Goal: Task Accomplishment & Management: Use online tool/utility

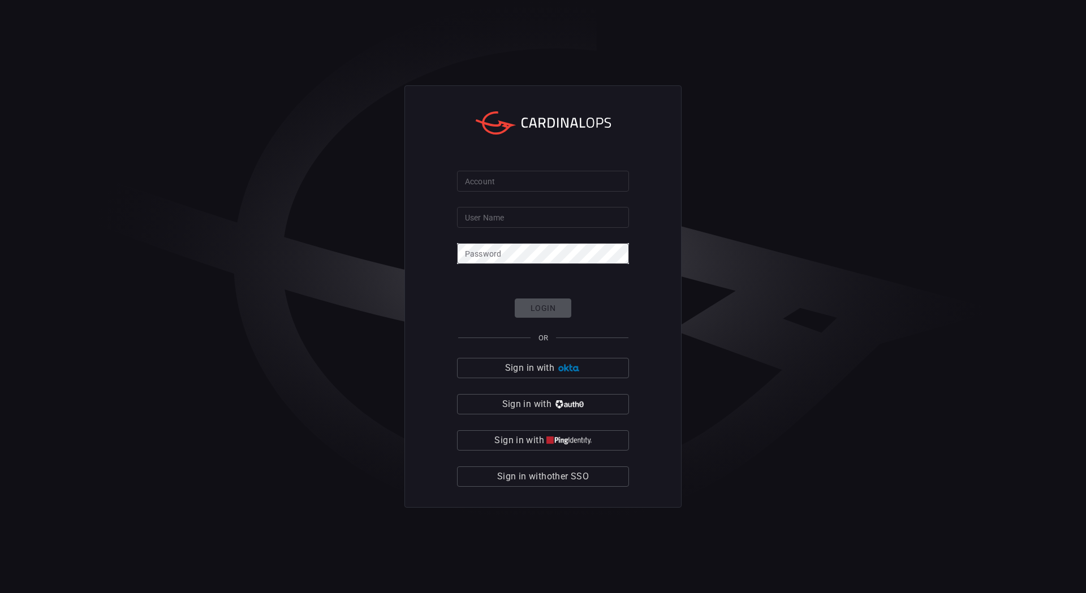
click at [471, 178] on div "Account Account" at bounding box center [543, 180] width 172 height 18
type input "davispolk"
drag, startPoint x: 514, startPoint y: 225, endPoint x: 527, endPoint y: 226, distance: 13.6
click at [514, 225] on input "User Name" at bounding box center [543, 217] width 172 height 21
type input "[PERSON_NAME].[PERSON_NAME]"
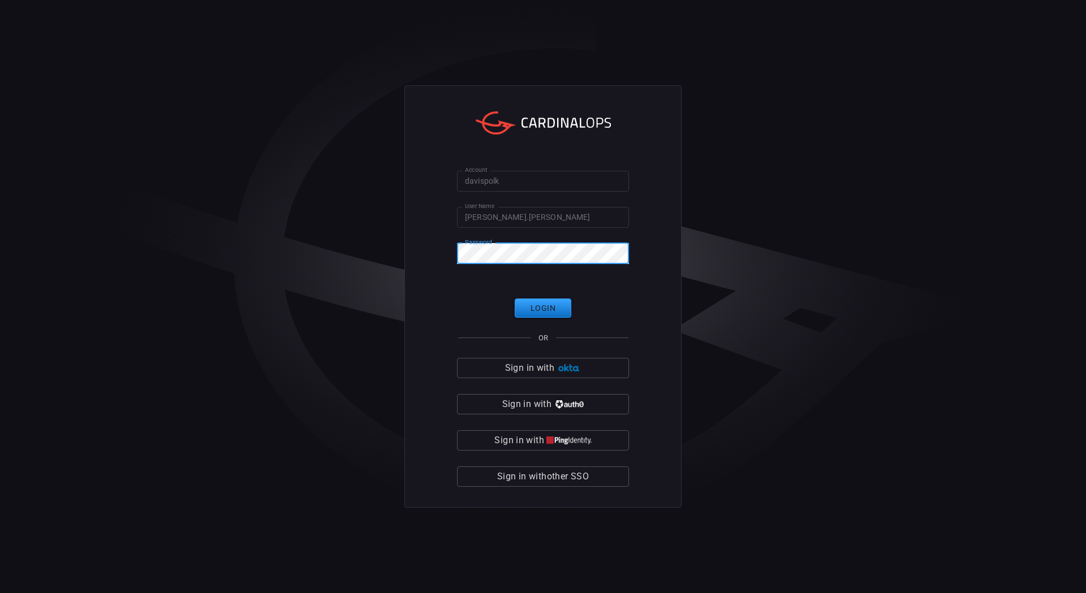
click button "Login" at bounding box center [543, 309] width 57 height 20
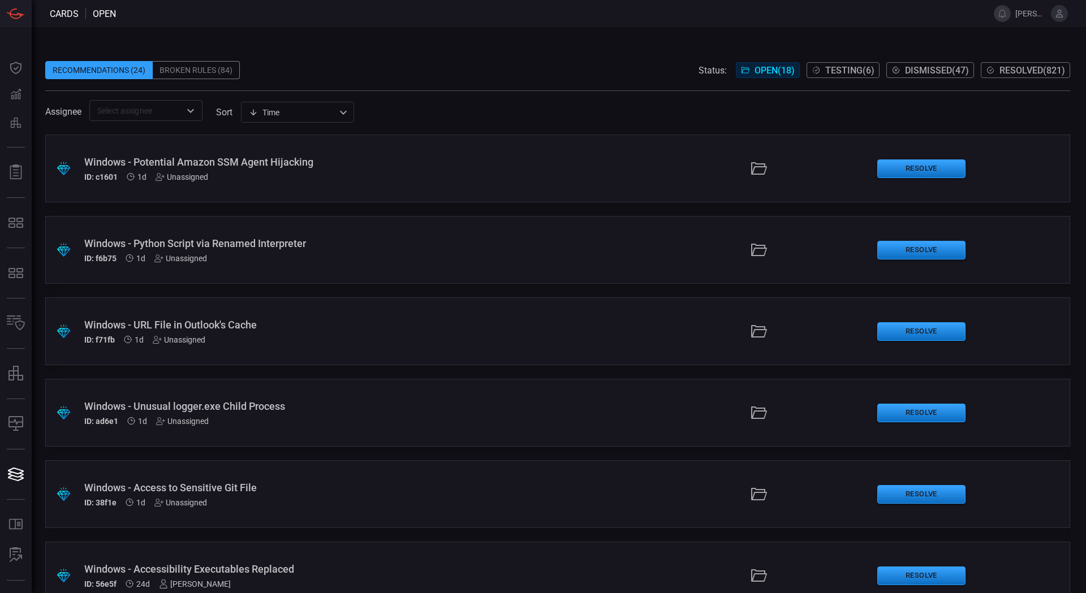
click at [216, 490] on div "Windows - Access to Sensitive Git File" at bounding box center [263, 488] width 359 height 12
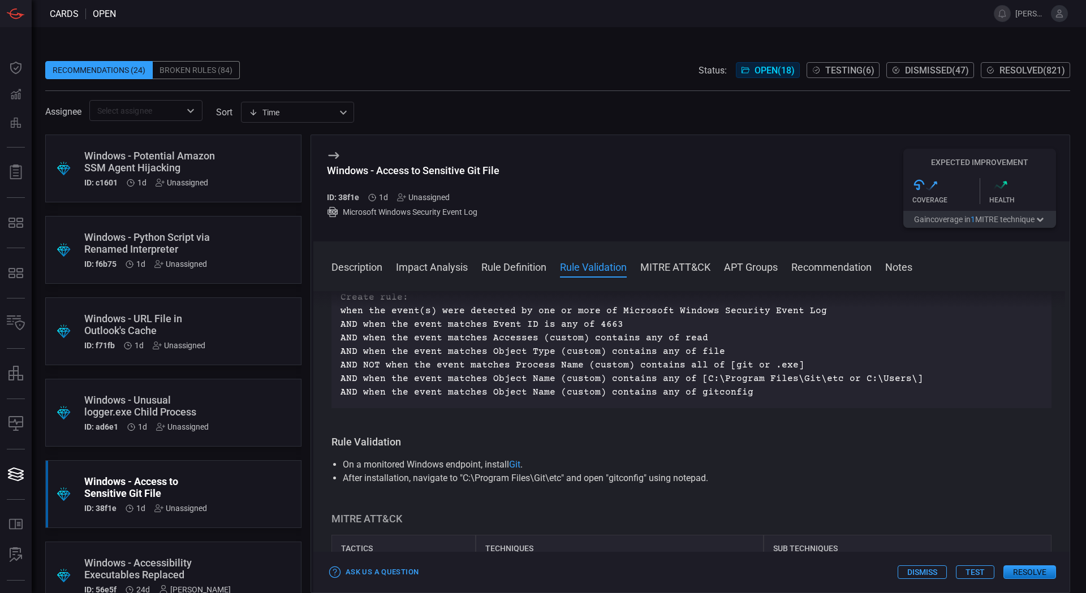
scroll to position [396, 0]
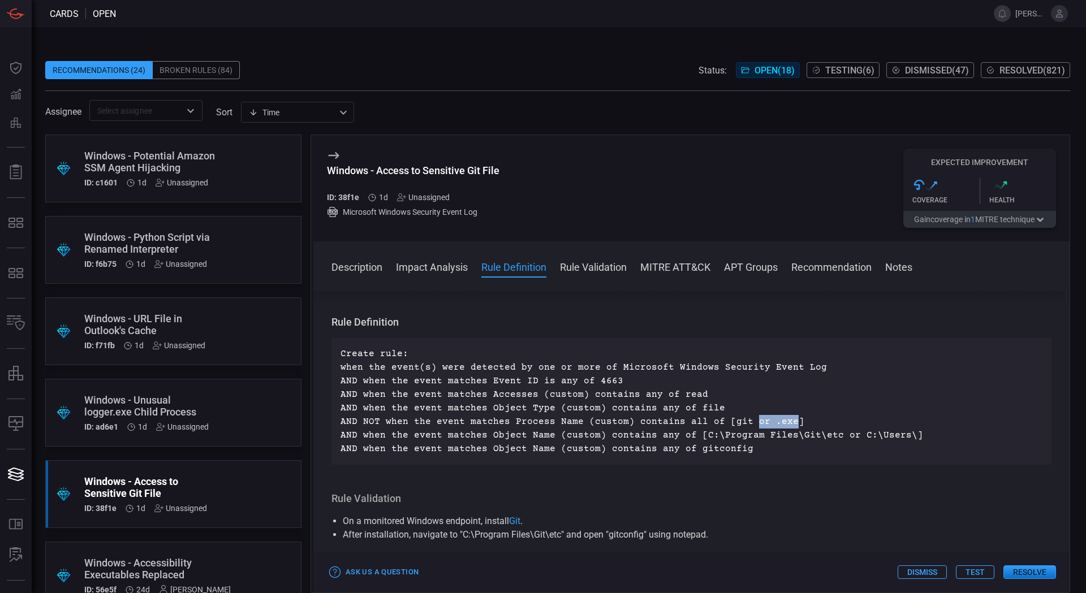
drag, startPoint x: 745, startPoint y: 424, endPoint x: 781, endPoint y: 423, distance: 35.6
click at [781, 423] on p "Create rule: when the event(s) were detected by one or more of Microsoft Window…" at bounding box center [692, 401] width 702 height 109
click at [746, 417] on p "Create rule: when the event(s) were detected by one or more of Microsoft Window…" at bounding box center [692, 401] width 702 height 109
drag, startPoint x: 690, startPoint y: 437, endPoint x: 901, endPoint y: 434, distance: 210.4
click at [901, 434] on p "Create rule: when the event(s) were detected by one or more of Microsoft Window…" at bounding box center [692, 401] width 702 height 109
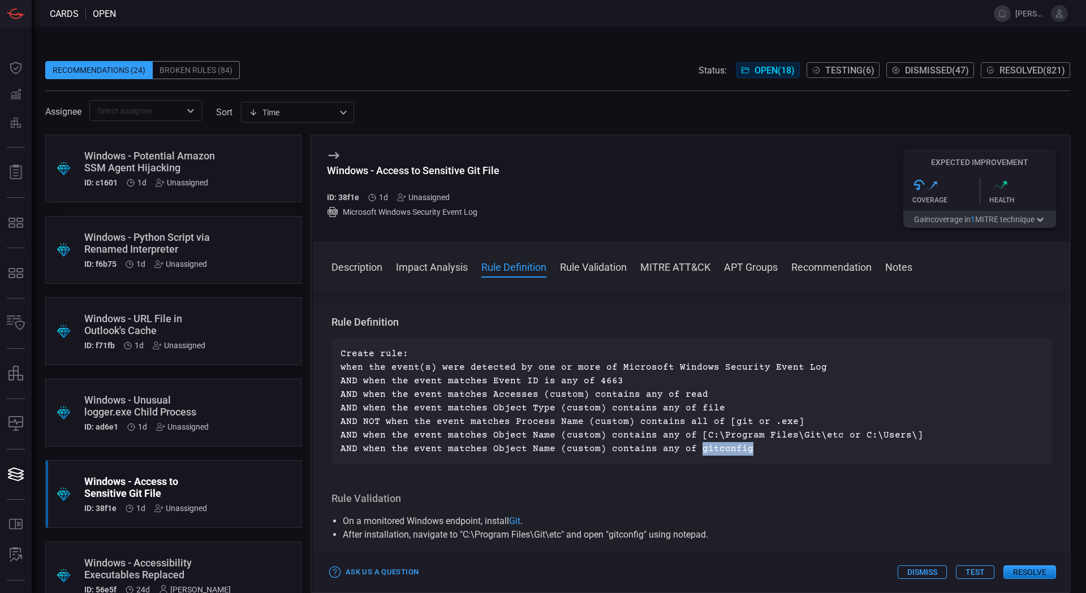
drag, startPoint x: 687, startPoint y: 447, endPoint x: 747, endPoint y: 450, distance: 60.6
click at [747, 450] on p "Create rule: when the event(s) were detected by one or more of Microsoft Window…" at bounding box center [692, 401] width 702 height 109
click at [766, 449] on p "Create rule: when the event(s) were detected by one or more of Microsoft Window…" at bounding box center [692, 401] width 702 height 109
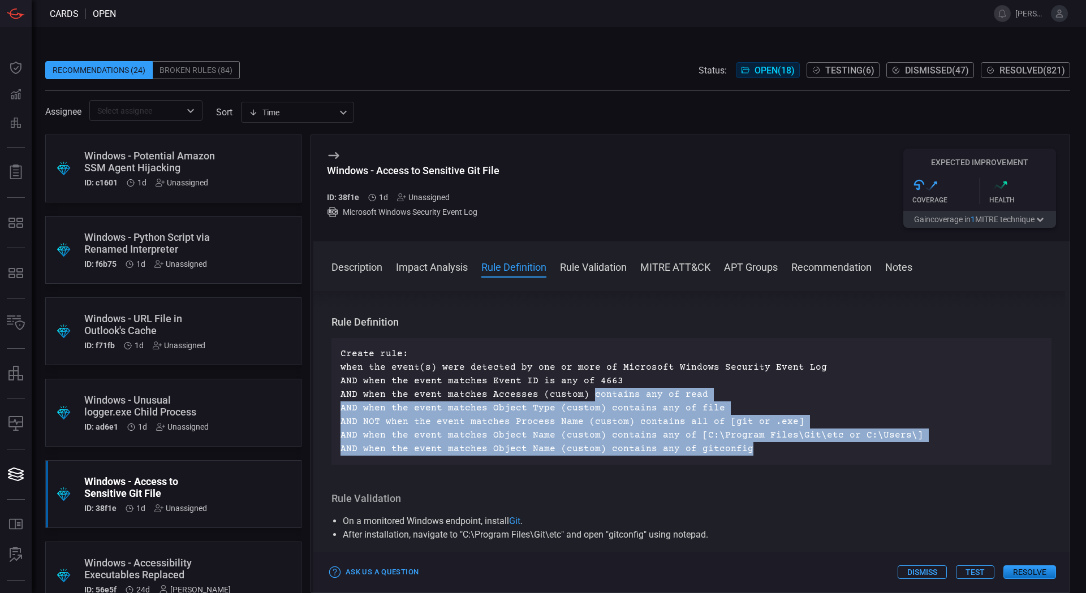
drag, startPoint x: 766, startPoint y: 449, endPoint x: 586, endPoint y: 400, distance: 186.3
click at [586, 400] on p "Create rule: when the event(s) were detected by one or more of Microsoft Window…" at bounding box center [692, 401] width 702 height 109
click at [753, 410] on p "Create rule: when the event(s) were detected by one or more of Microsoft Window…" at bounding box center [692, 401] width 702 height 109
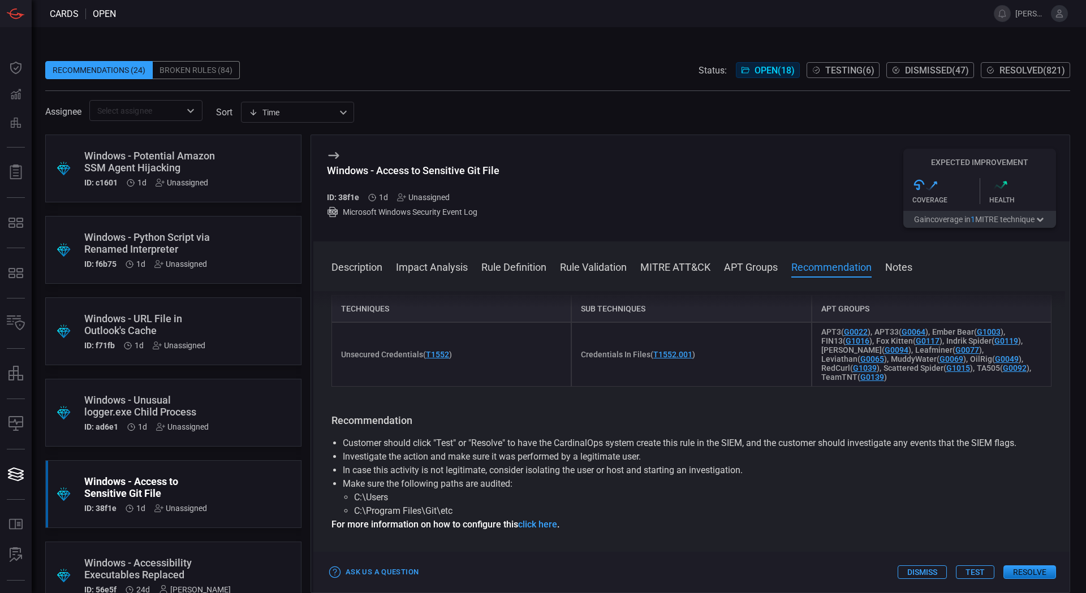
scroll to position [1018, 0]
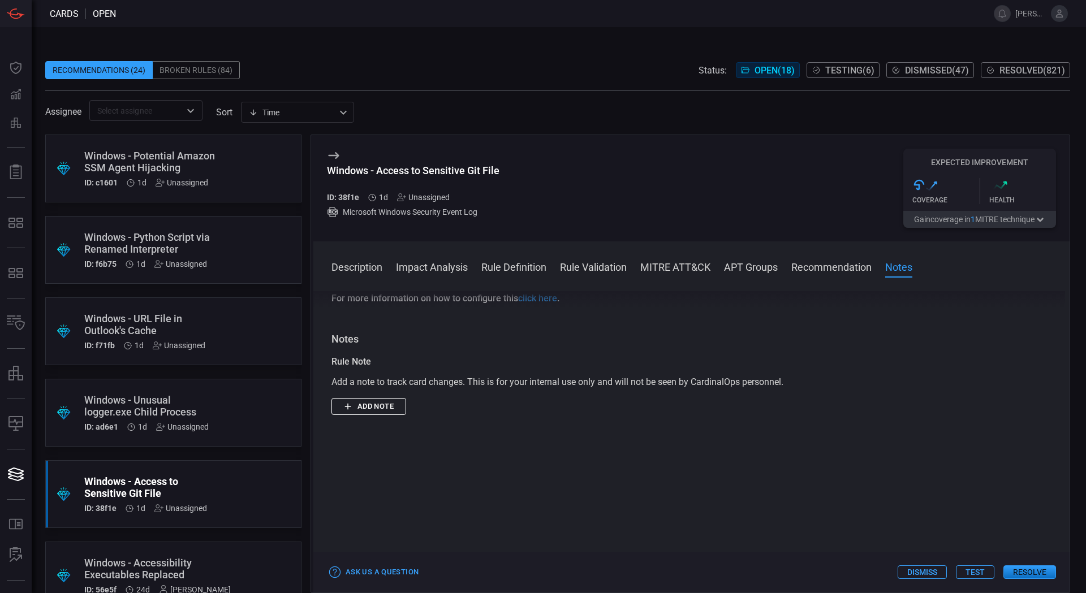
click at [361, 404] on button "Add note" at bounding box center [368, 407] width 75 height 18
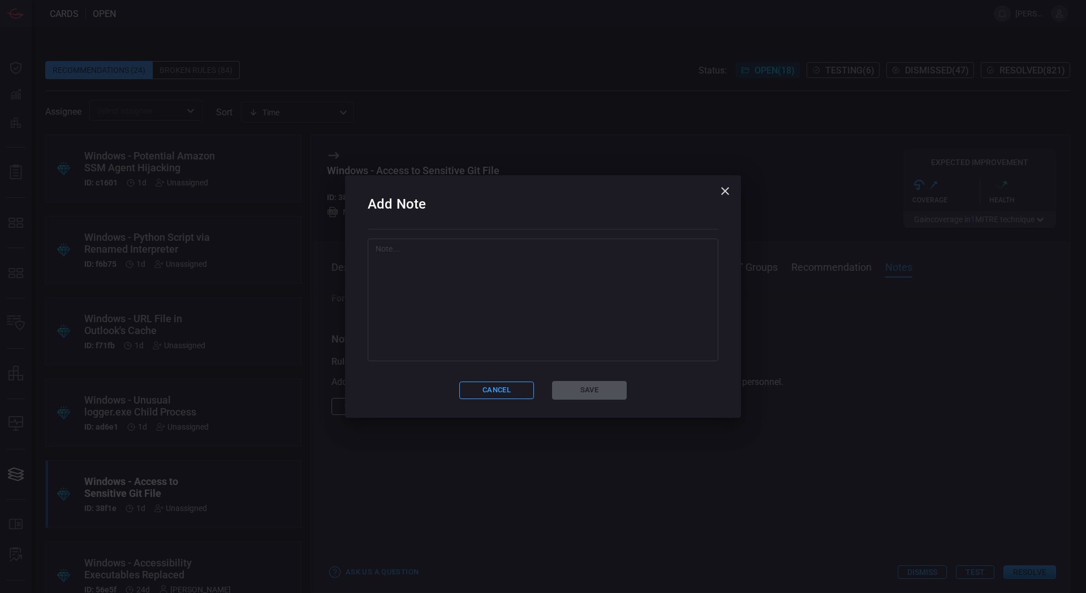
click at [550, 338] on textarea at bounding box center [543, 299] width 335 height 113
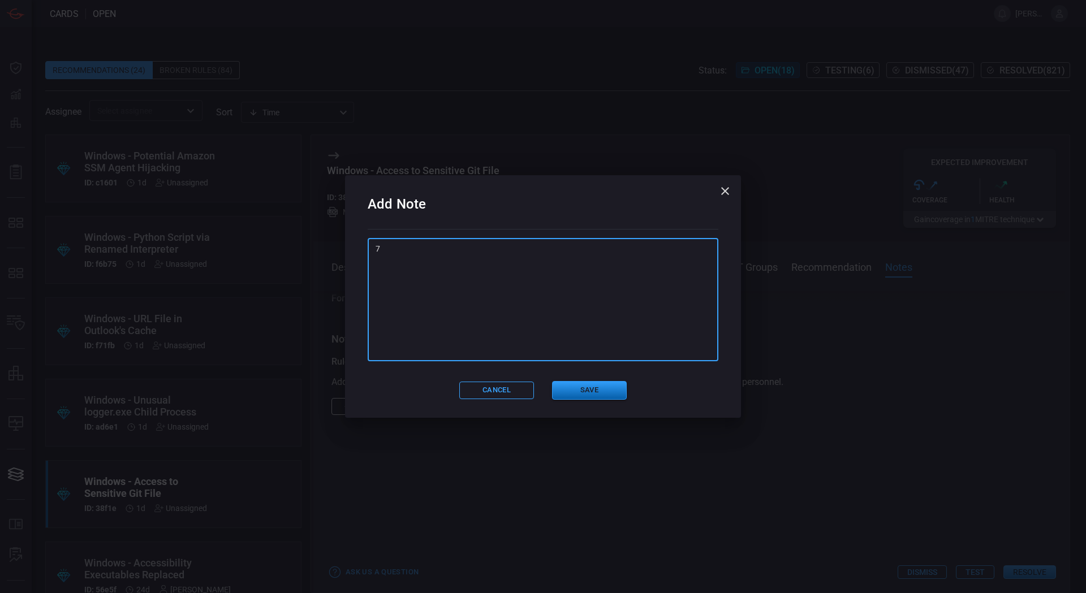
type textarea "7"
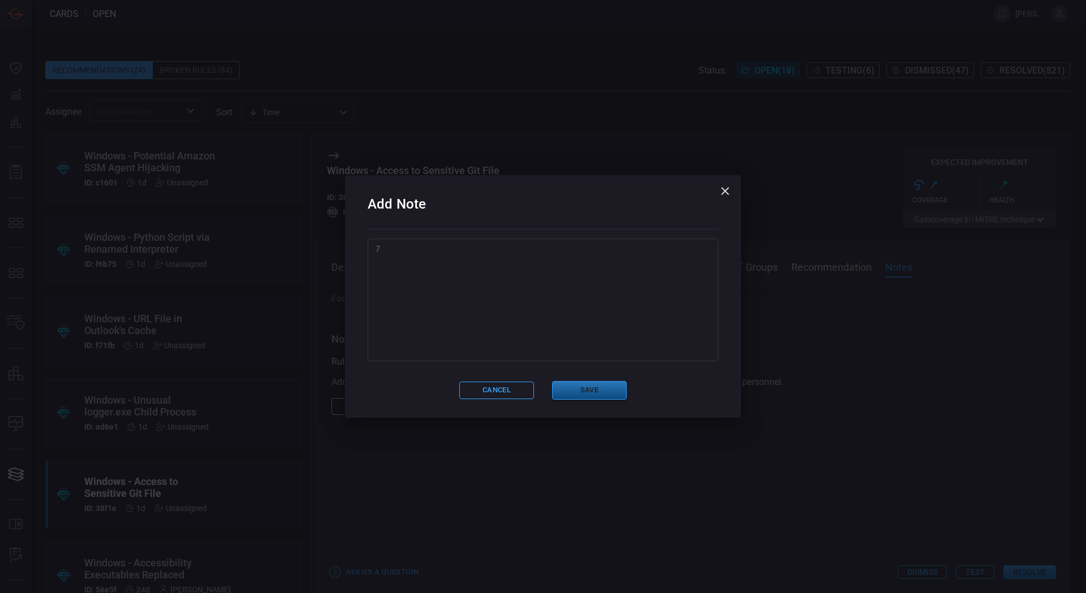
click at [583, 390] on button "Save" at bounding box center [589, 390] width 75 height 19
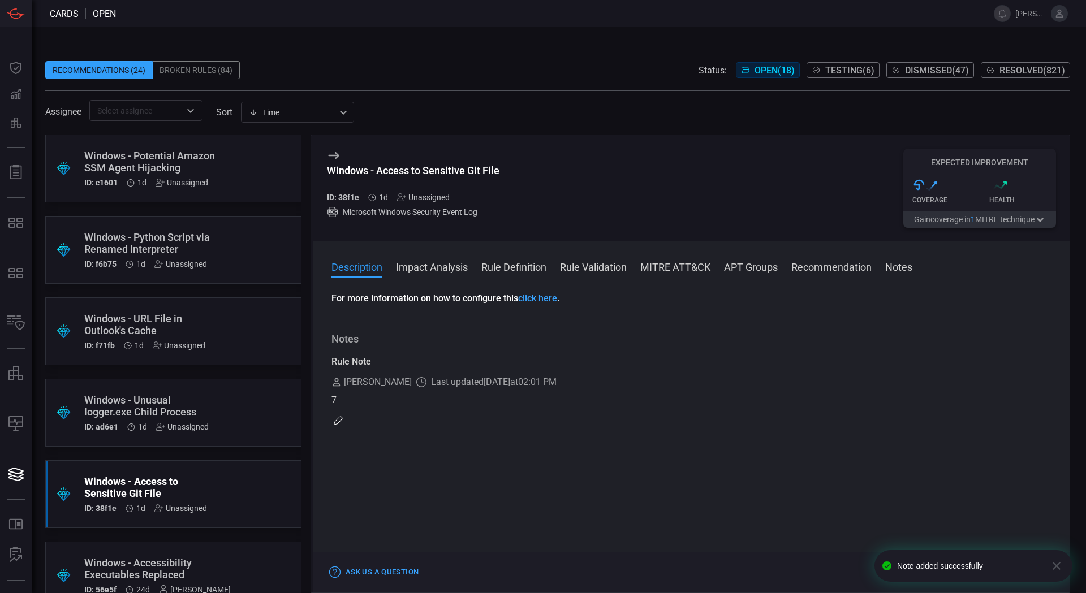
scroll to position [0, 0]
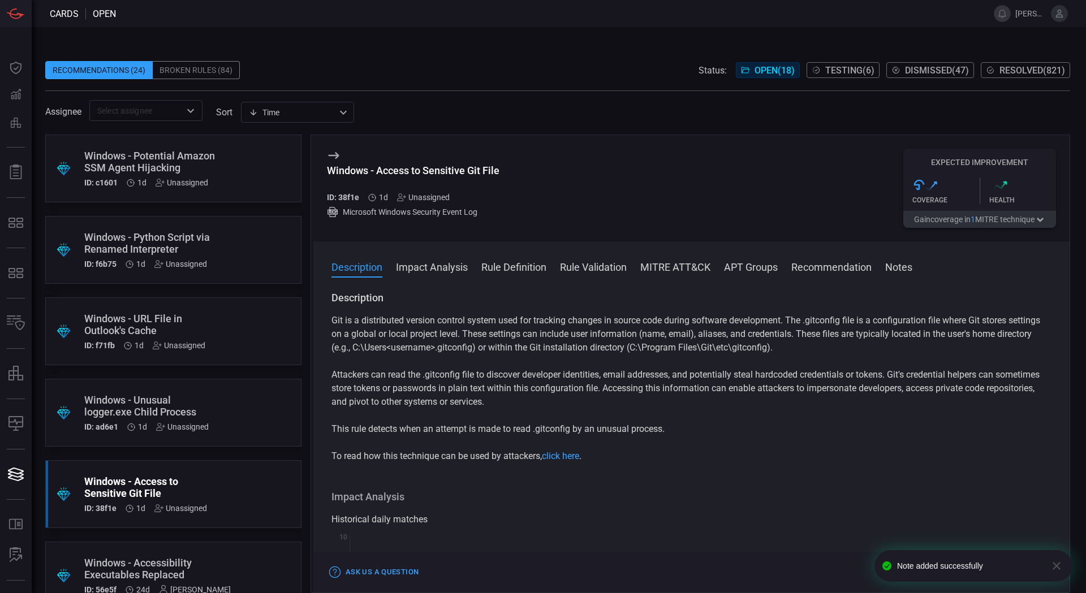
click at [425, 196] on div "Unassigned" at bounding box center [423, 197] width 53 height 9
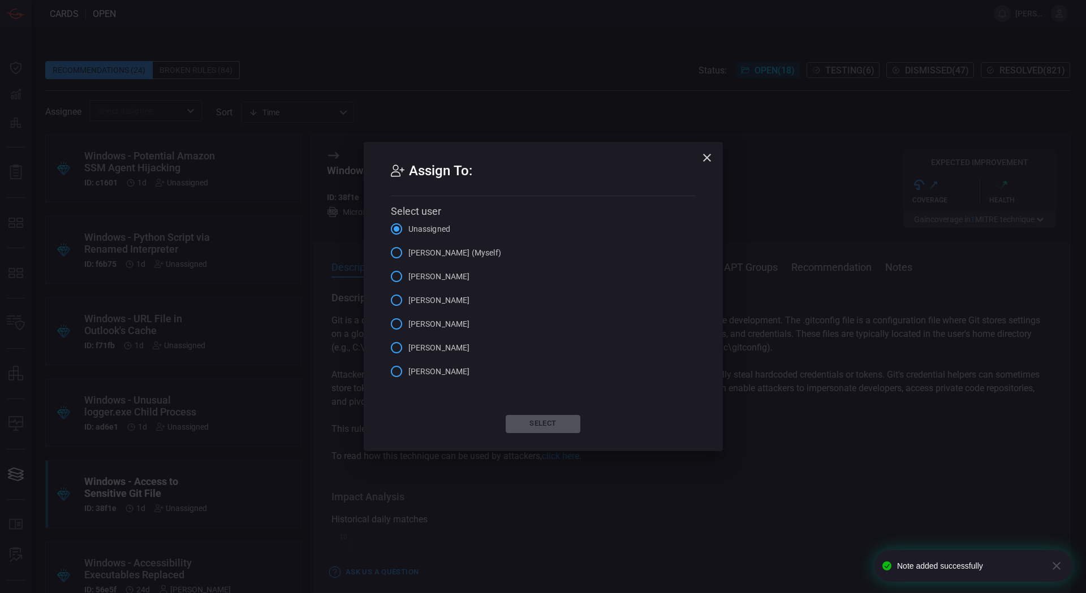
click at [453, 251] on span "[PERSON_NAME] (Myself)" at bounding box center [454, 253] width 93 height 12
click at [408, 251] on input "[PERSON_NAME] (Myself)" at bounding box center [397, 253] width 24 height 24
click at [546, 421] on button "Select" at bounding box center [543, 424] width 75 height 18
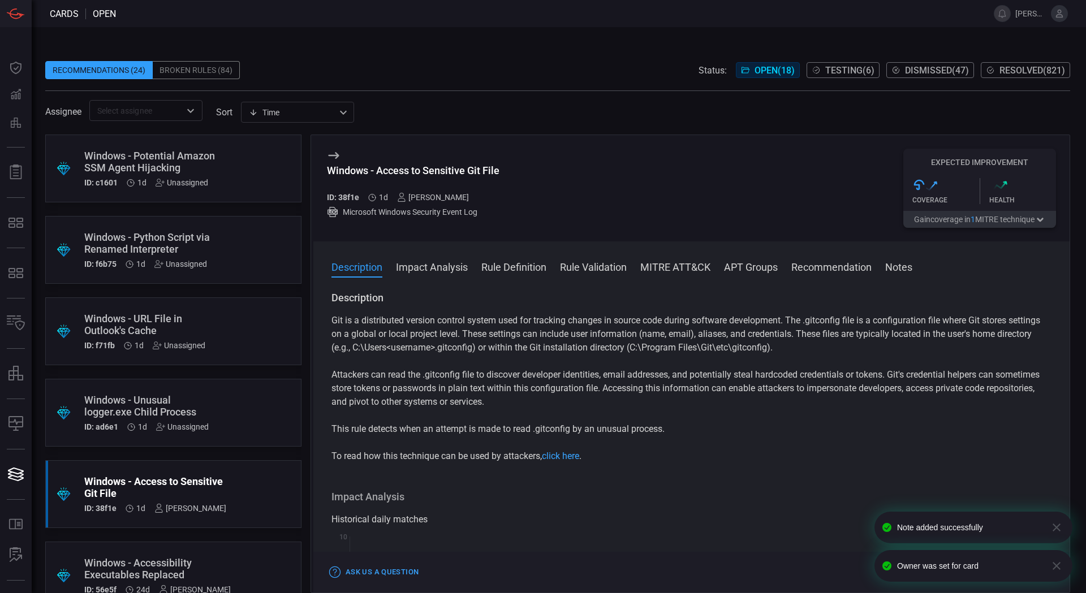
click at [196, 400] on div "Windows - Unusual logger.exe Child Process" at bounding box center [151, 406] width 135 height 24
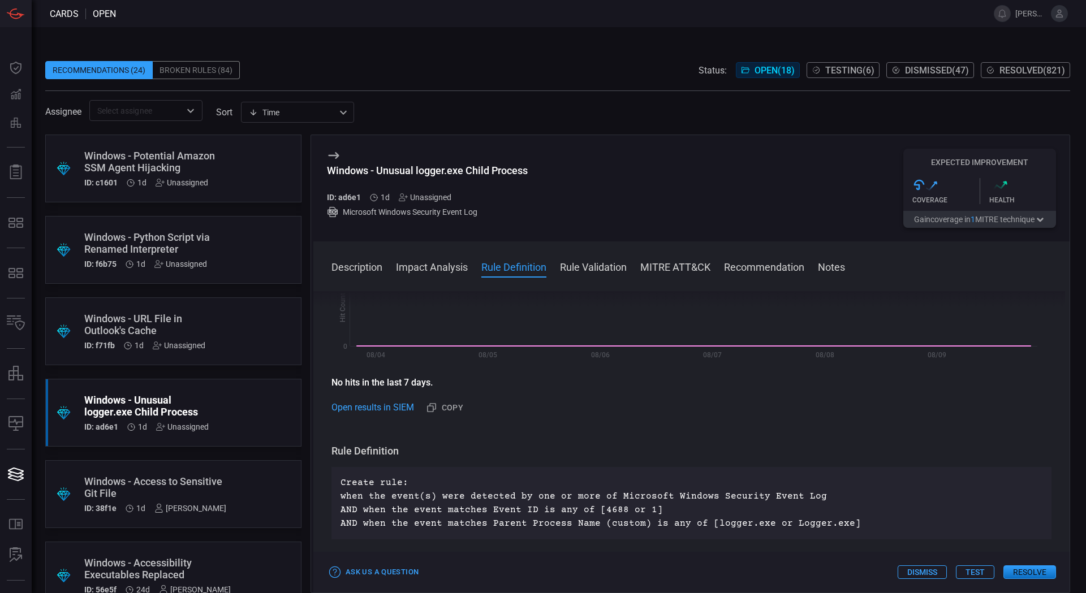
scroll to position [283, 0]
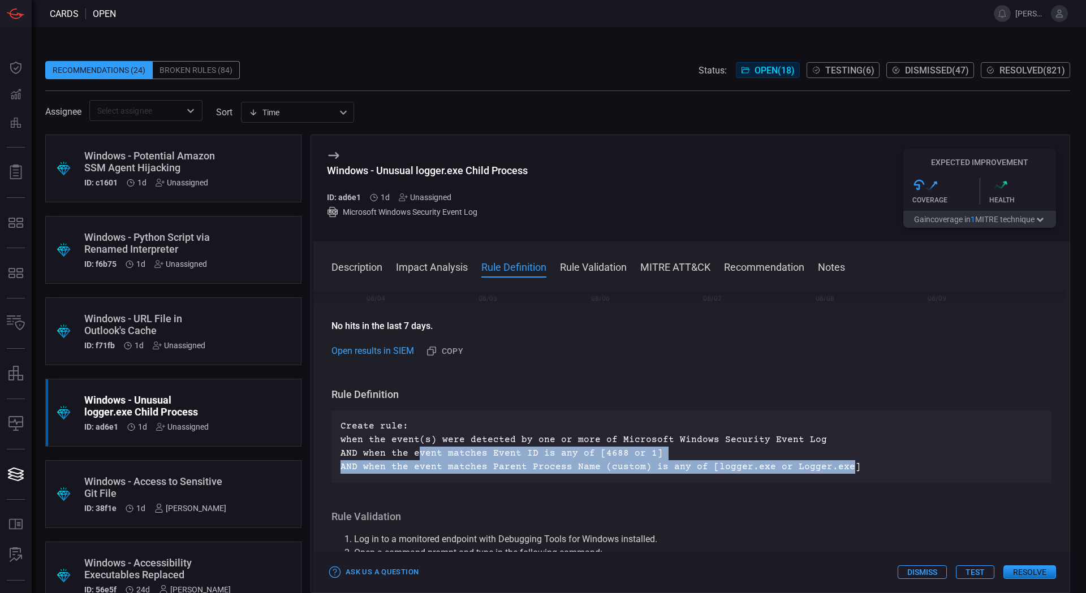
drag, startPoint x: 417, startPoint y: 468, endPoint x: 835, endPoint y: 488, distance: 418.5
click at [835, 474] on p "Create rule: when the event(s) were detected by one or more of Microsoft Window…" at bounding box center [692, 447] width 702 height 54
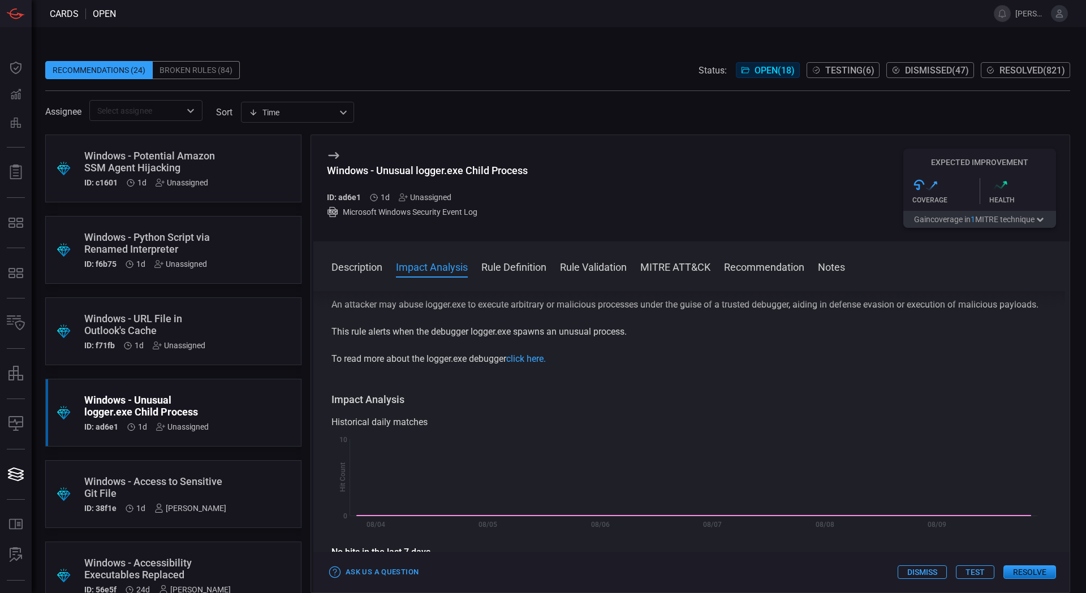
scroll to position [0, 0]
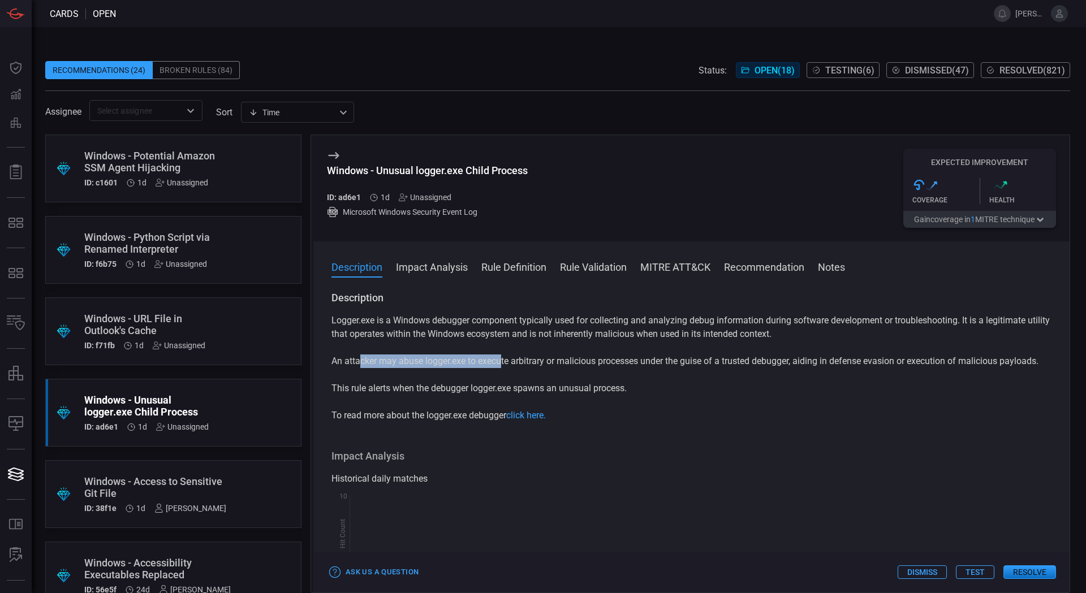
drag, startPoint x: 389, startPoint y: 363, endPoint x: 504, endPoint y: 367, distance: 114.9
click at [504, 367] on p "An attacker may abuse logger.exe to execute arbitrary or malicious processes un…" at bounding box center [691, 362] width 720 height 14
click at [408, 359] on p "An attacker may abuse logger.exe to execute arbitrary or malicious processes un…" at bounding box center [691, 362] width 720 height 14
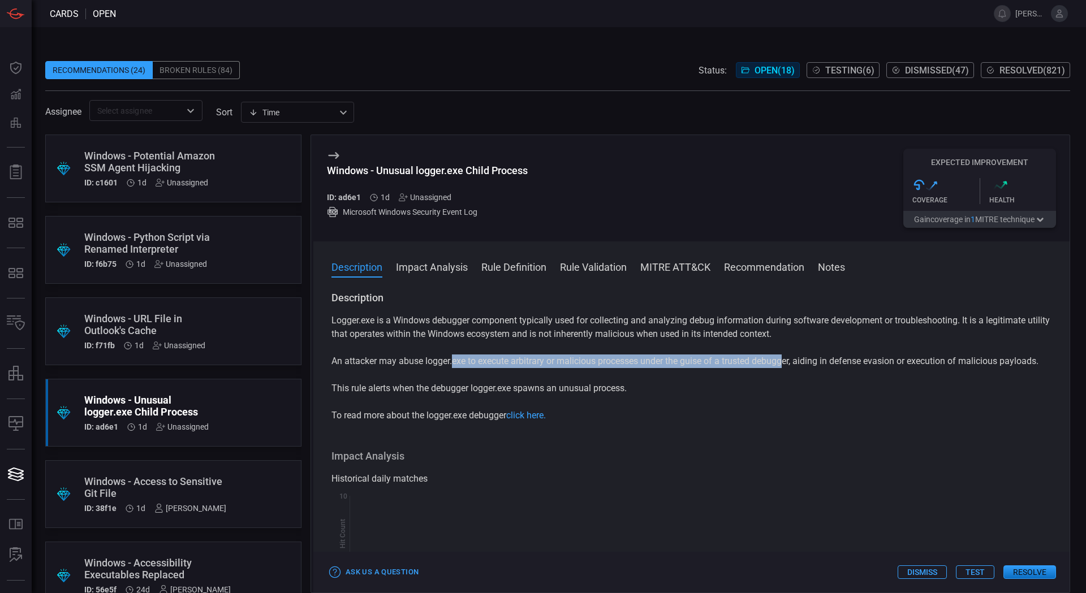
drag, startPoint x: 452, startPoint y: 364, endPoint x: 789, endPoint y: 362, distance: 336.6
click at [789, 362] on p "An attacker may abuse logger.exe to execute arbitrary or malicious processes un…" at bounding box center [691, 362] width 720 height 14
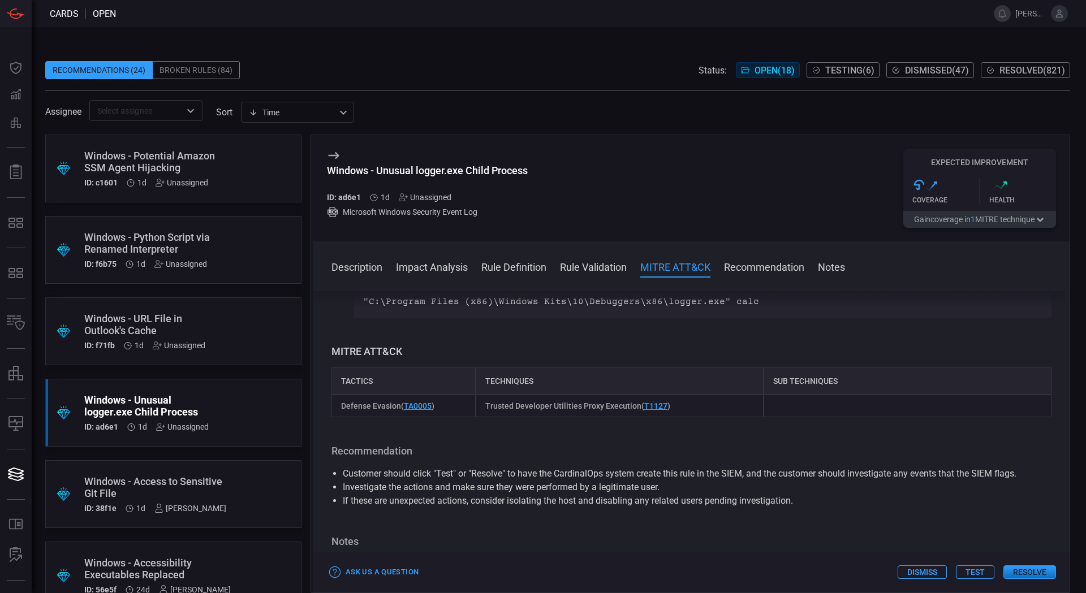
scroll to position [859, 0]
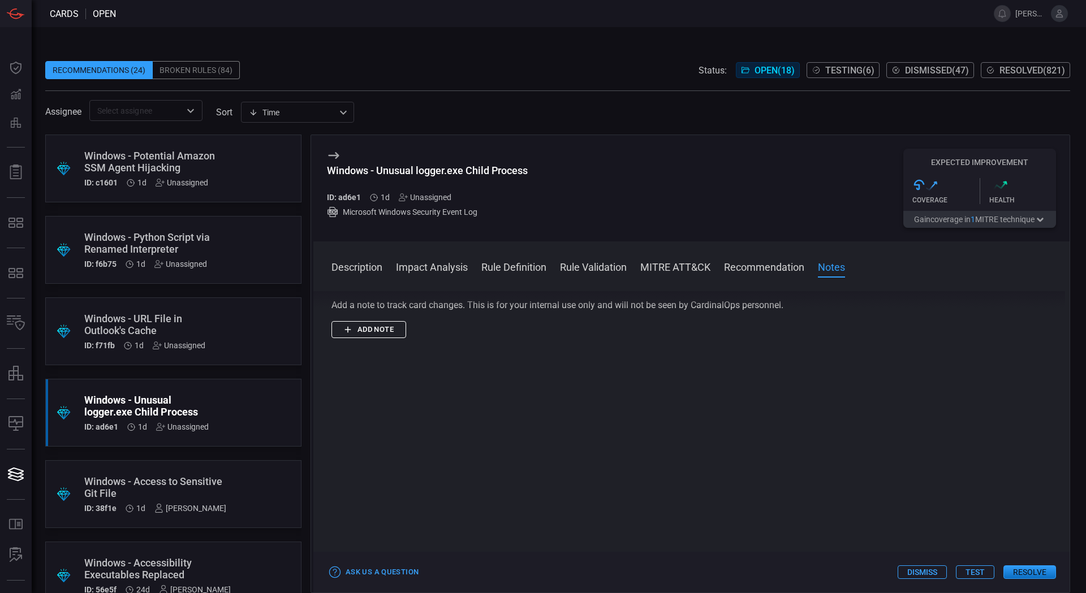
click at [364, 331] on button "Add note" at bounding box center [368, 330] width 75 height 18
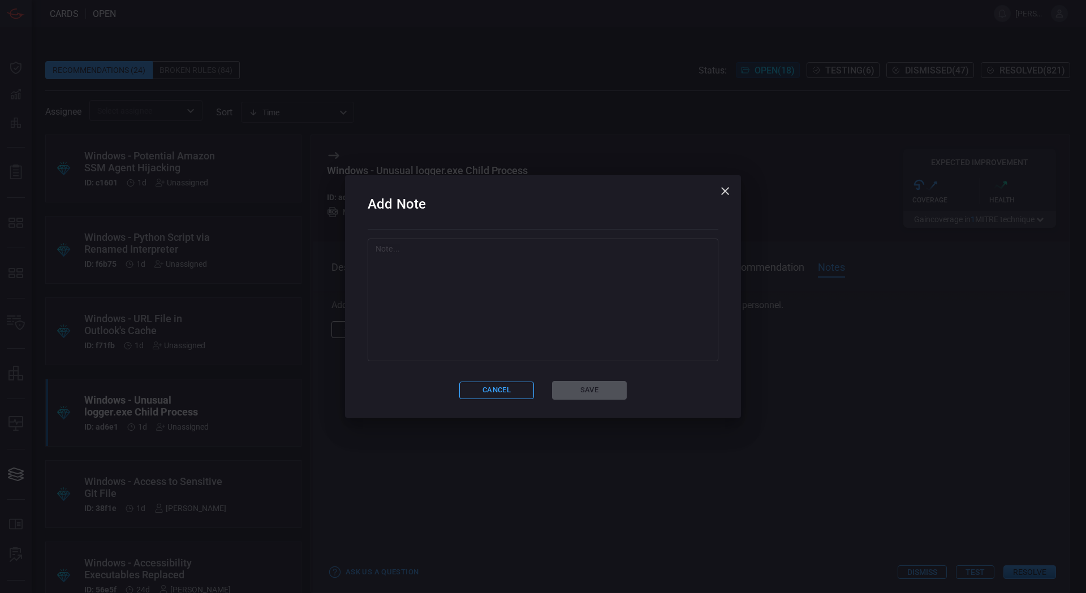
click at [471, 345] on textarea at bounding box center [543, 299] width 335 height 113
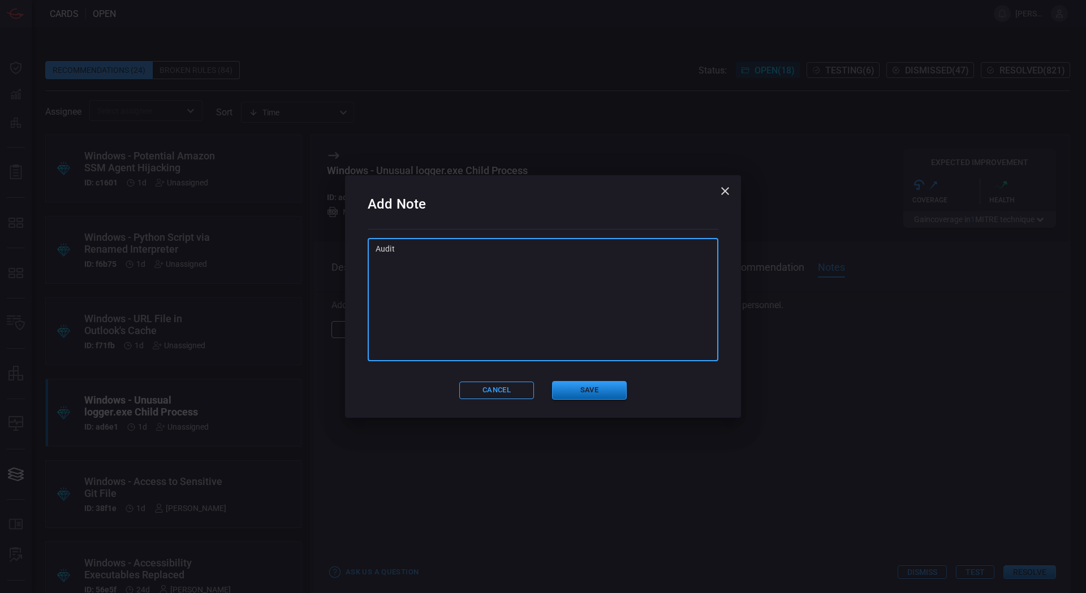
type textarea "Audit"
click at [602, 391] on button "Save" at bounding box center [589, 390] width 75 height 19
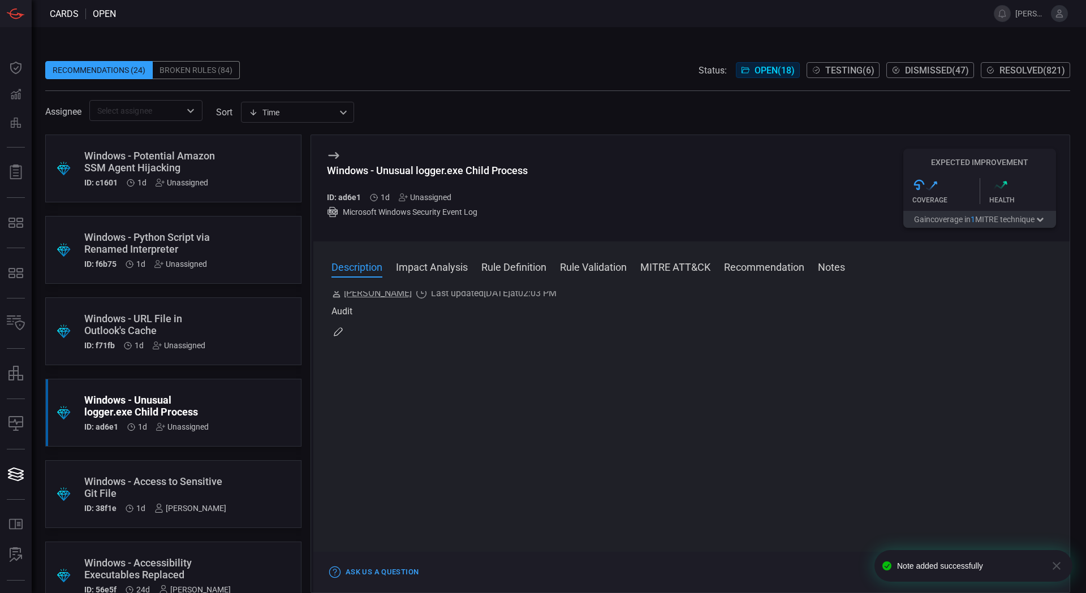
scroll to position [0, 0]
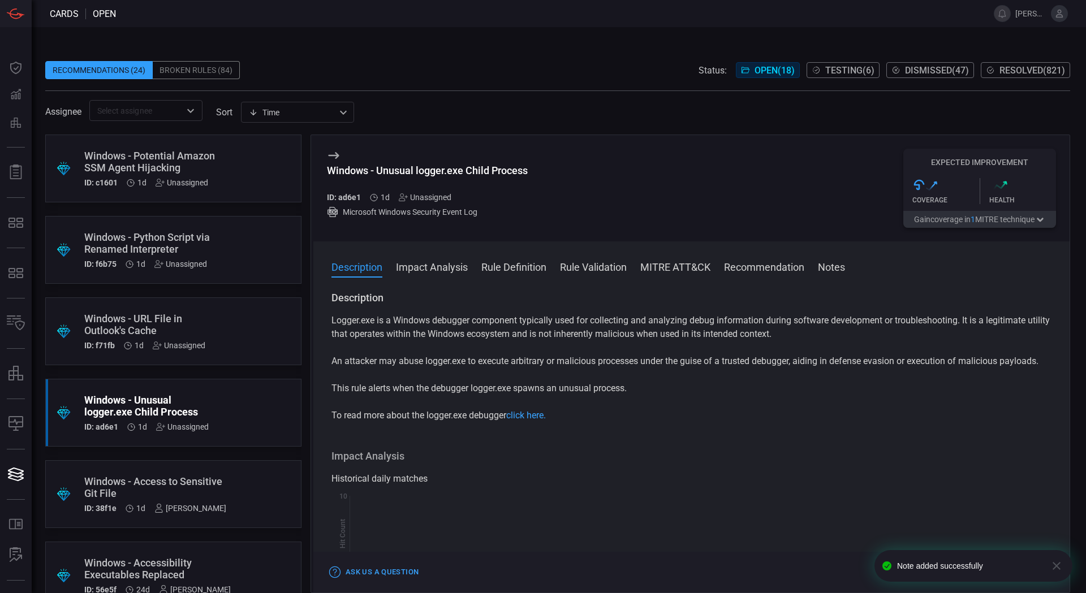
click at [446, 199] on div "Unassigned" at bounding box center [425, 197] width 53 height 9
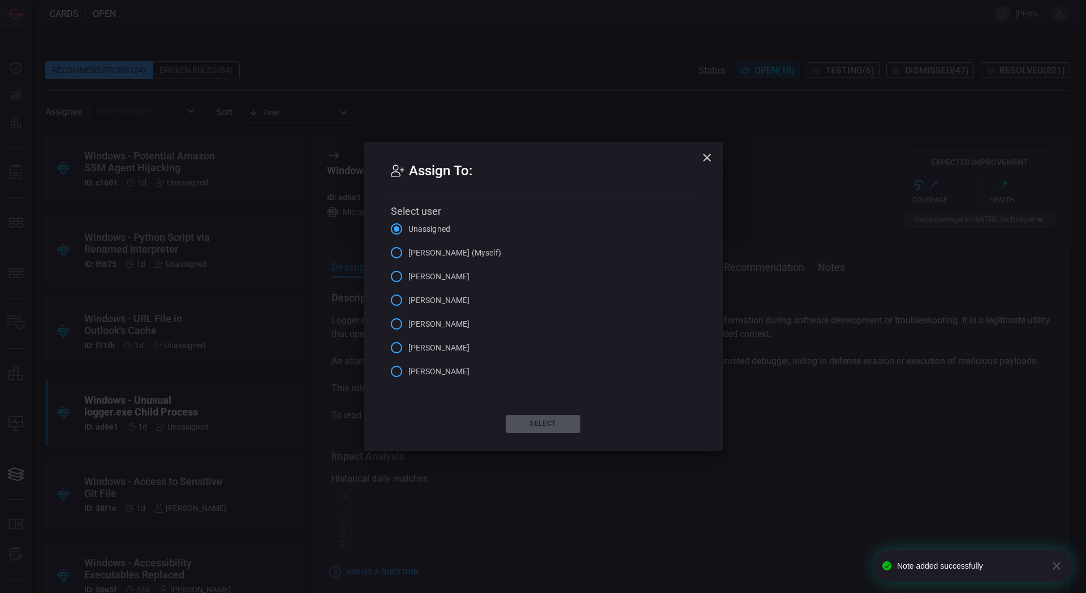
click at [459, 251] on span "[PERSON_NAME] (Myself)" at bounding box center [454, 253] width 93 height 12
click at [408, 251] on input "[PERSON_NAME] (Myself)" at bounding box center [397, 253] width 24 height 24
click at [532, 422] on button "Select" at bounding box center [543, 424] width 75 height 18
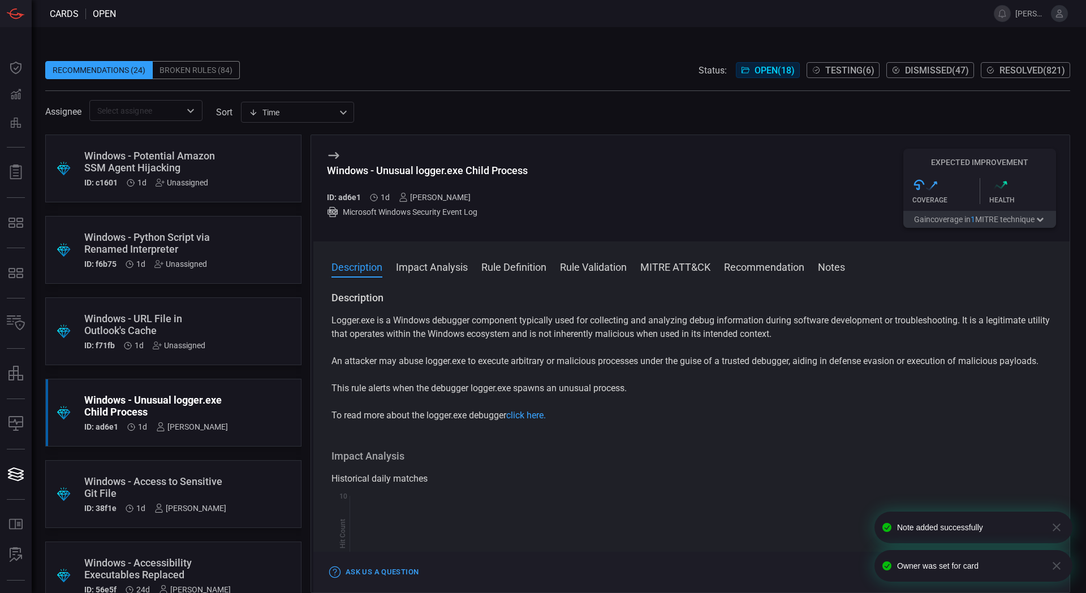
click at [174, 338] on div "Windows - URL File in Outlook's Cache ID: f71fb 1d Unassigned" at bounding box center [151, 331] width 135 height 37
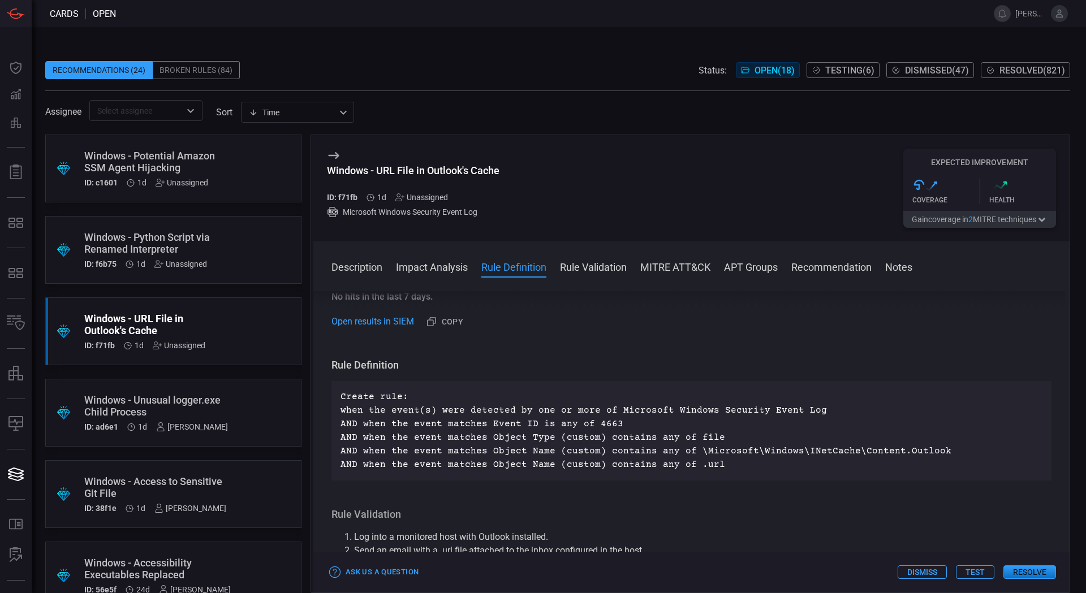
scroll to position [396, 0]
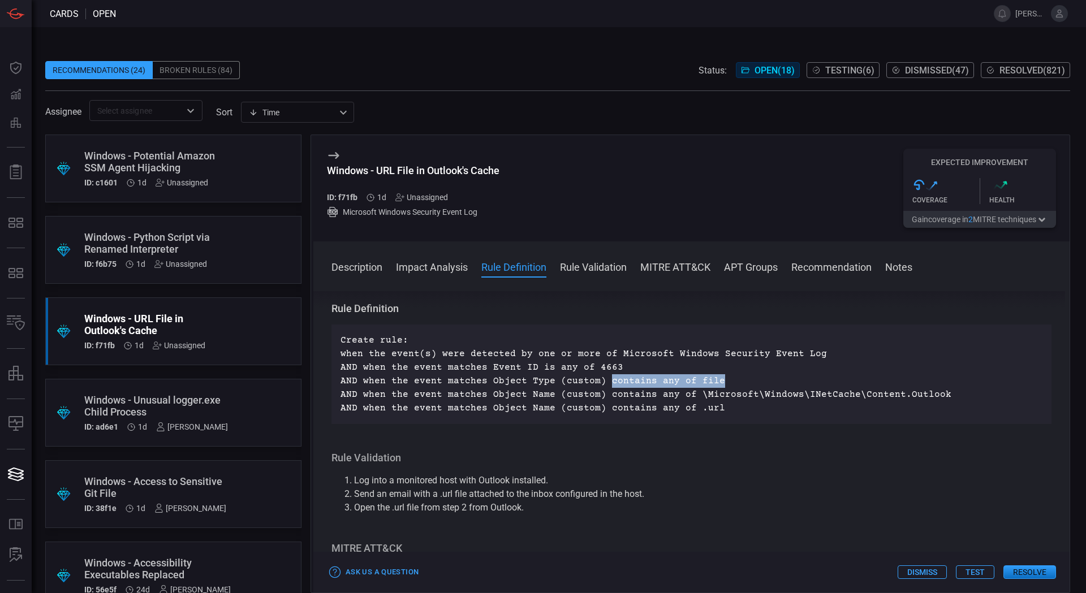
drag, startPoint x: 600, startPoint y: 382, endPoint x: 713, endPoint y: 382, distance: 113.1
click at [713, 382] on p "Create rule: when the event(s) were detected by one or more of Microsoft Window…" at bounding box center [692, 374] width 702 height 81
click at [693, 393] on p "Create rule: when the event(s) were detected by one or more of Microsoft Window…" at bounding box center [692, 374] width 702 height 81
drag, startPoint x: 689, startPoint y: 397, endPoint x: 783, endPoint y: 398, distance: 93.9
click at [783, 398] on p "Create rule: when the event(s) were detected by one or more of Microsoft Window…" at bounding box center [692, 374] width 702 height 81
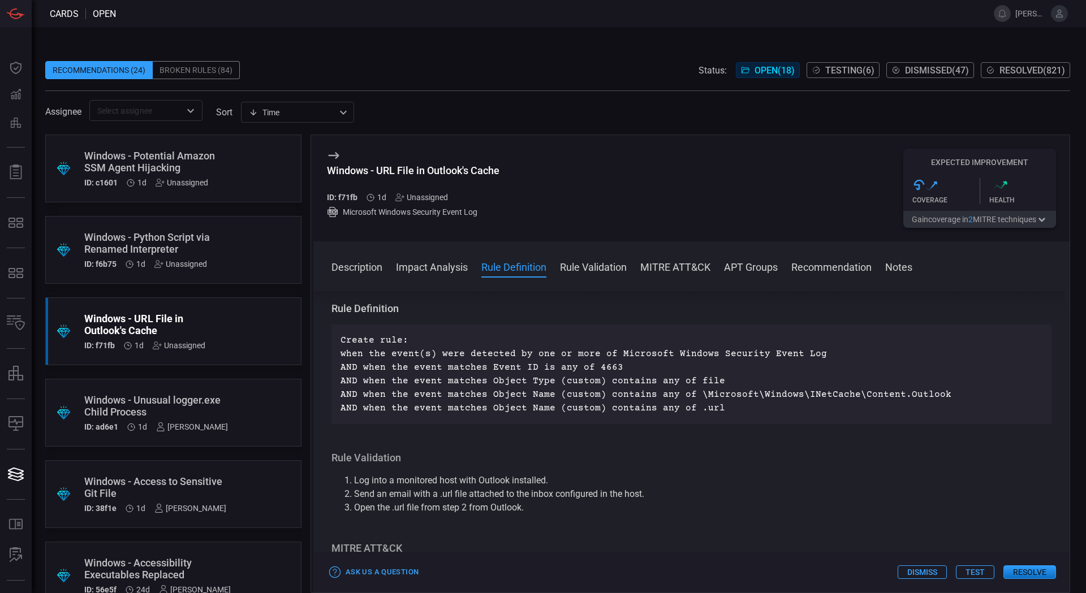
click at [730, 419] on div "Create rule: when the event(s) were detected by one or more of Microsoft Window…" at bounding box center [691, 375] width 720 height 100
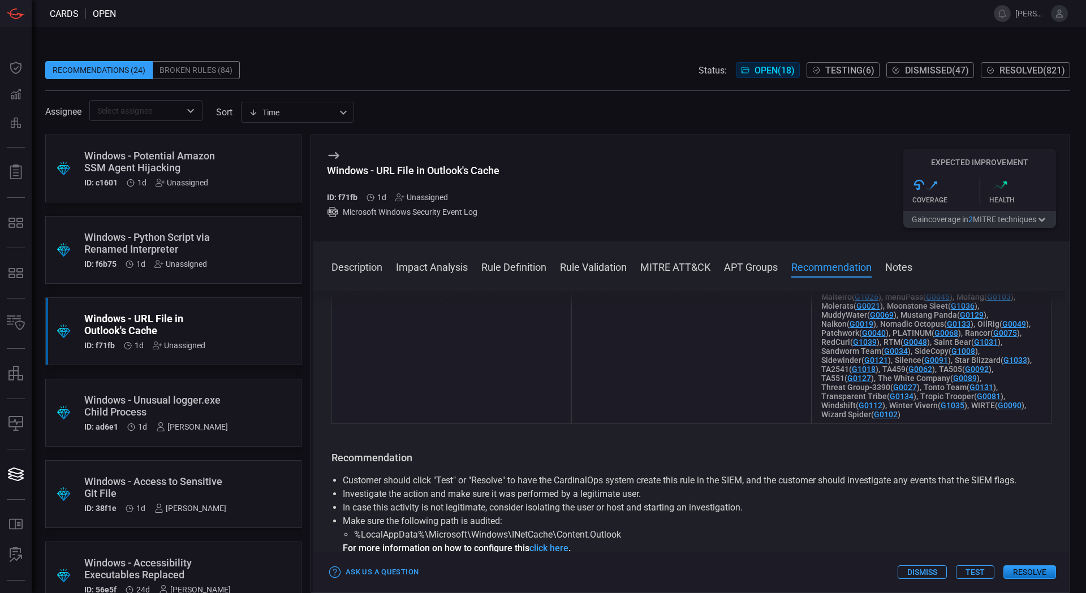
scroll to position [1485, 0]
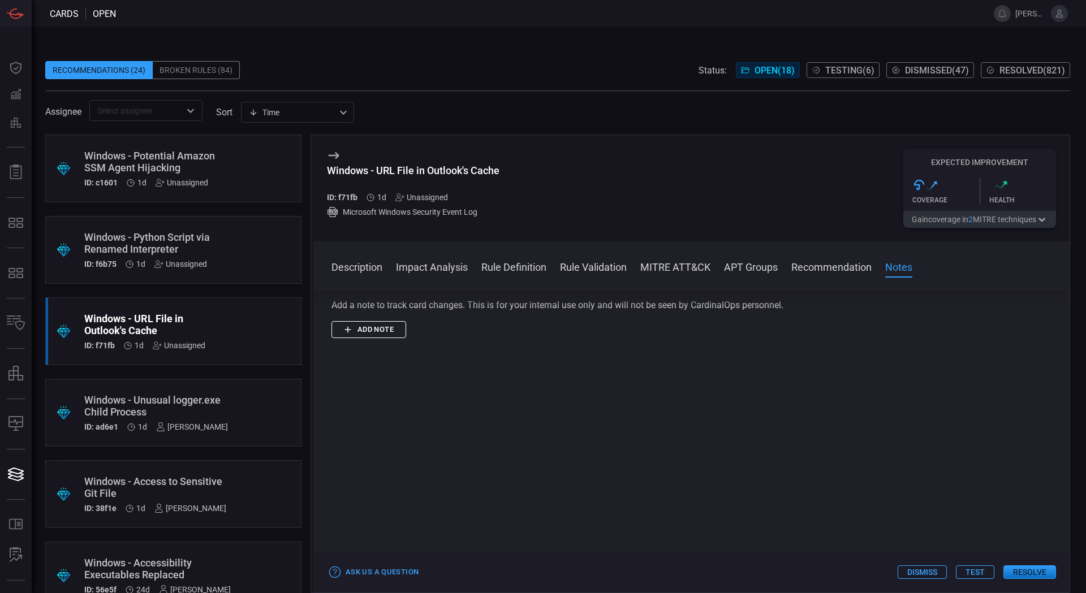
click at [369, 333] on button "Add note" at bounding box center [368, 330] width 75 height 18
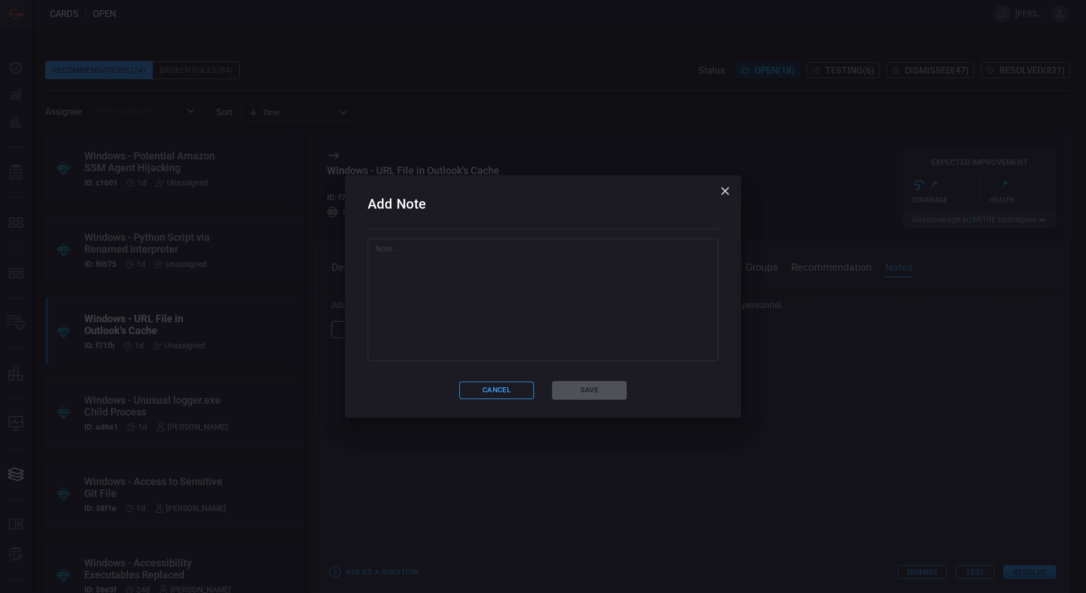
click at [501, 357] on div "x ​" at bounding box center [543, 300] width 351 height 123
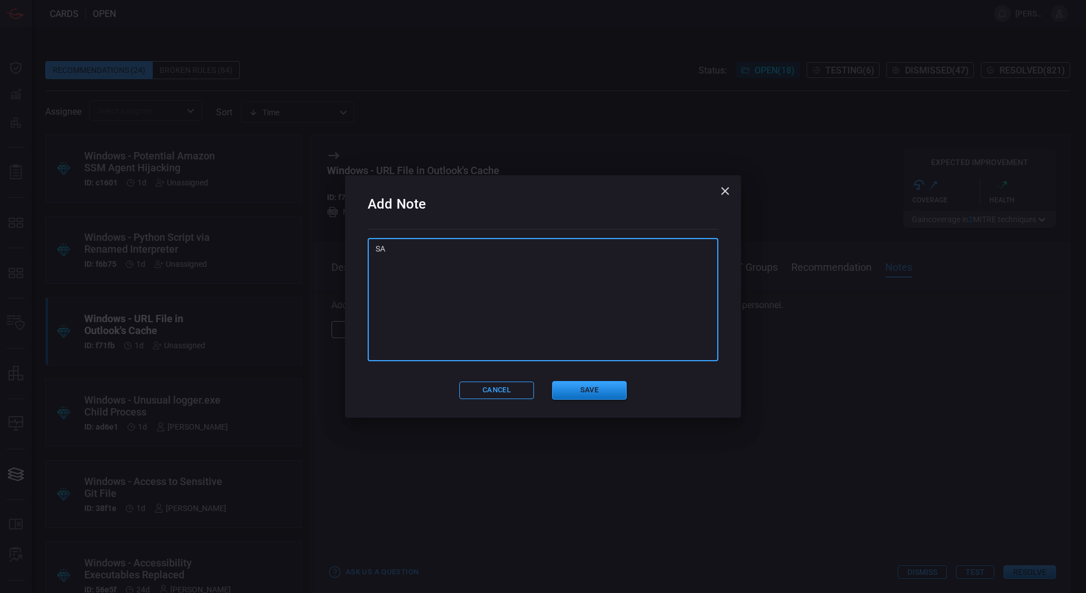
type textarea "S"
type textarea "Audit"
click at [568, 386] on button "Save" at bounding box center [589, 390] width 75 height 19
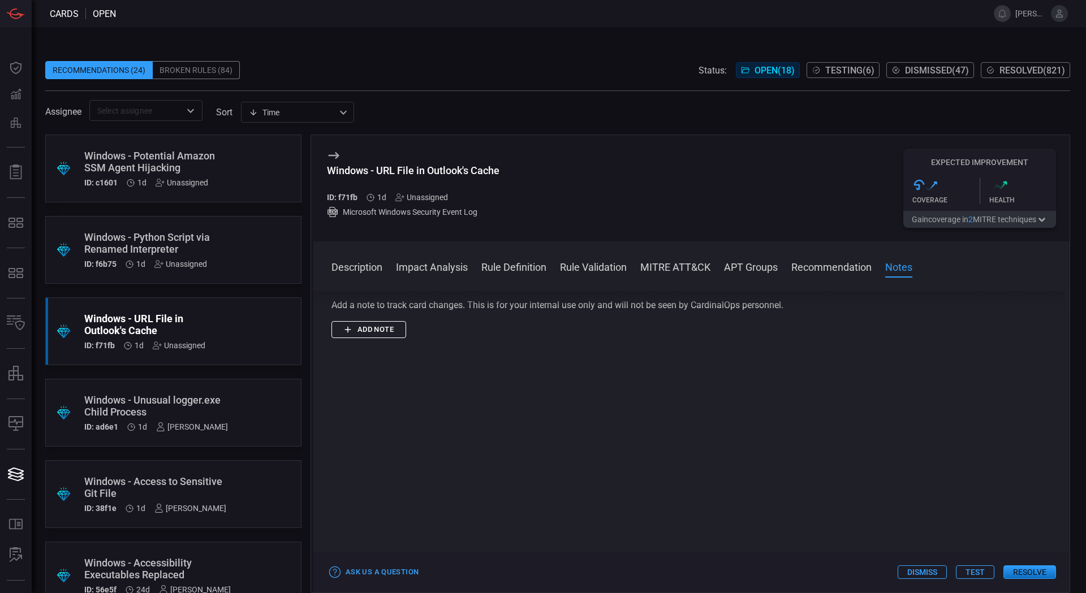
scroll to position [0, 0]
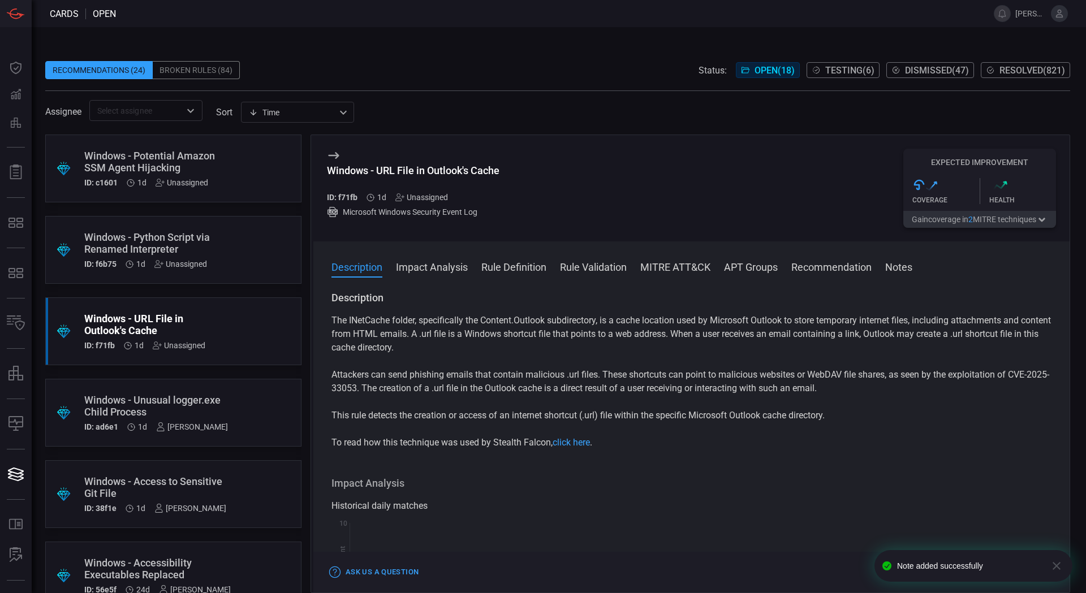
click at [436, 193] on div "Unassigned" at bounding box center [421, 197] width 53 height 9
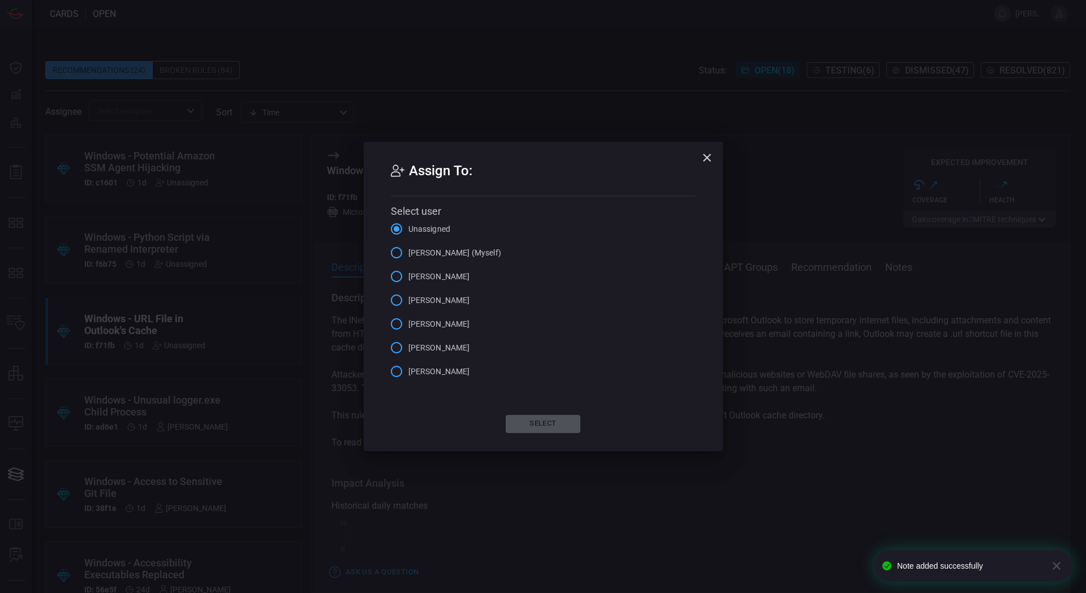
click at [456, 253] on span "[PERSON_NAME] (Myself)" at bounding box center [454, 253] width 93 height 12
click at [408, 253] on input "[PERSON_NAME] (Myself)" at bounding box center [397, 253] width 24 height 24
click at [543, 424] on button "Select" at bounding box center [543, 424] width 75 height 18
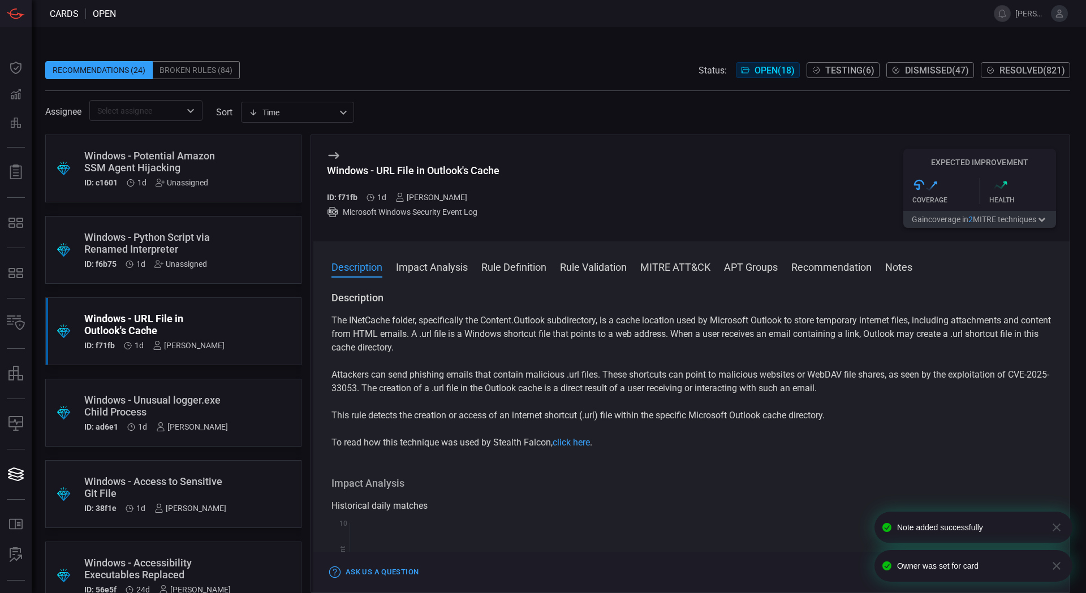
click at [200, 269] on div "Unassigned" at bounding box center [180, 264] width 53 height 9
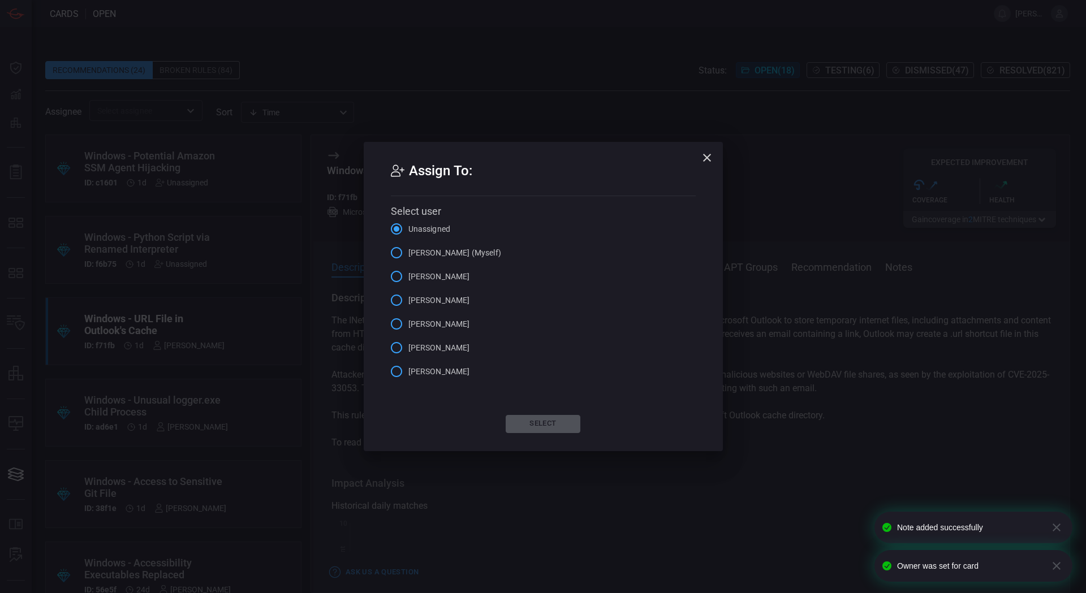
click at [708, 160] on icon "button" at bounding box center [707, 158] width 14 height 14
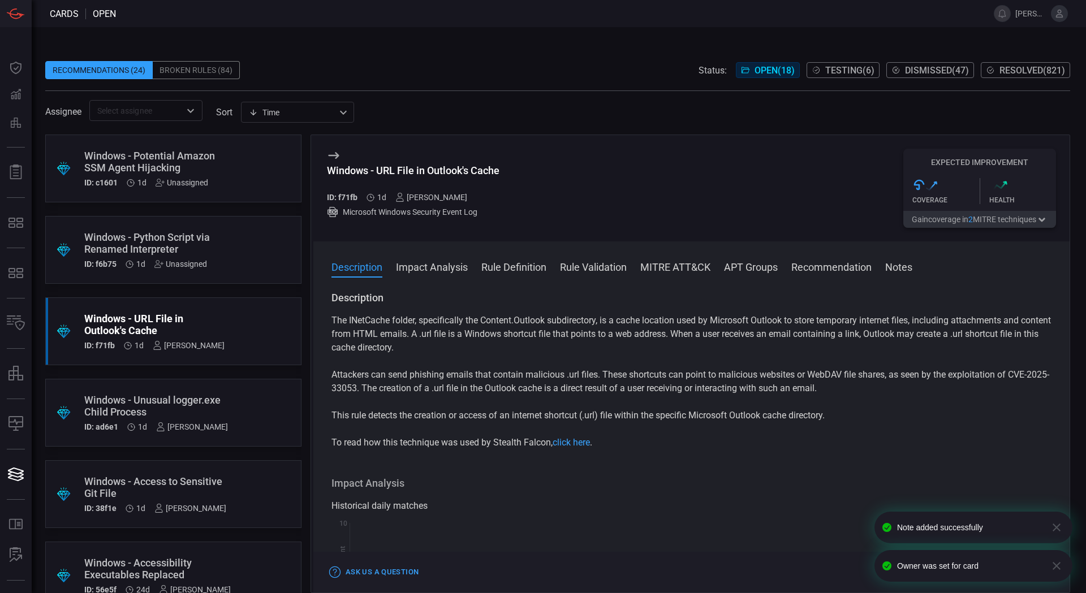
click at [112, 247] on div "Windows - Python Script via Renamed Interpreter" at bounding box center [151, 243] width 135 height 24
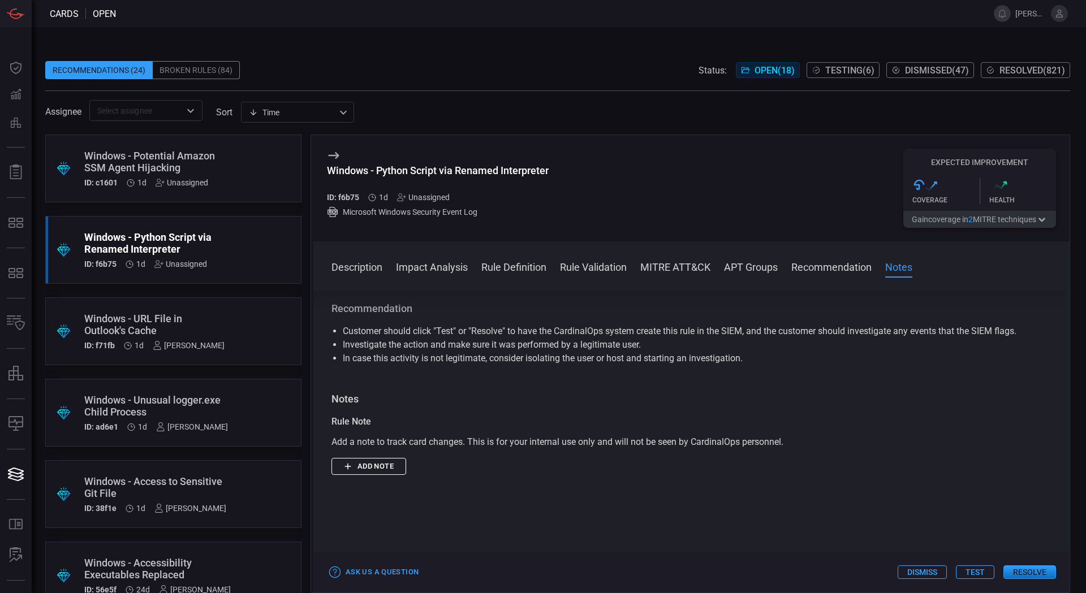
scroll to position [1277, 0]
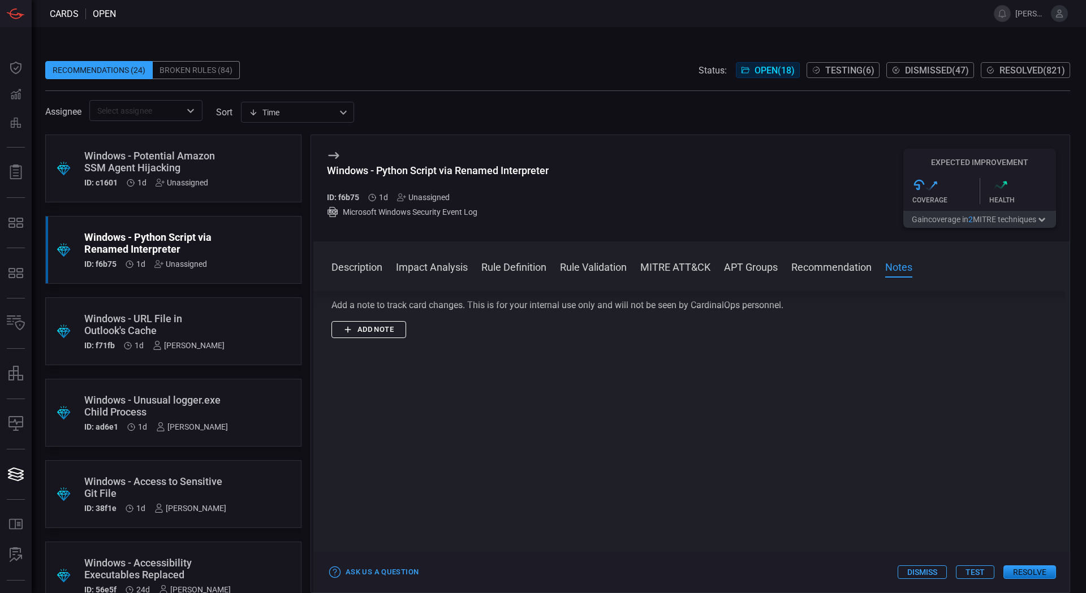
click at [386, 334] on button "Add note" at bounding box center [368, 330] width 75 height 18
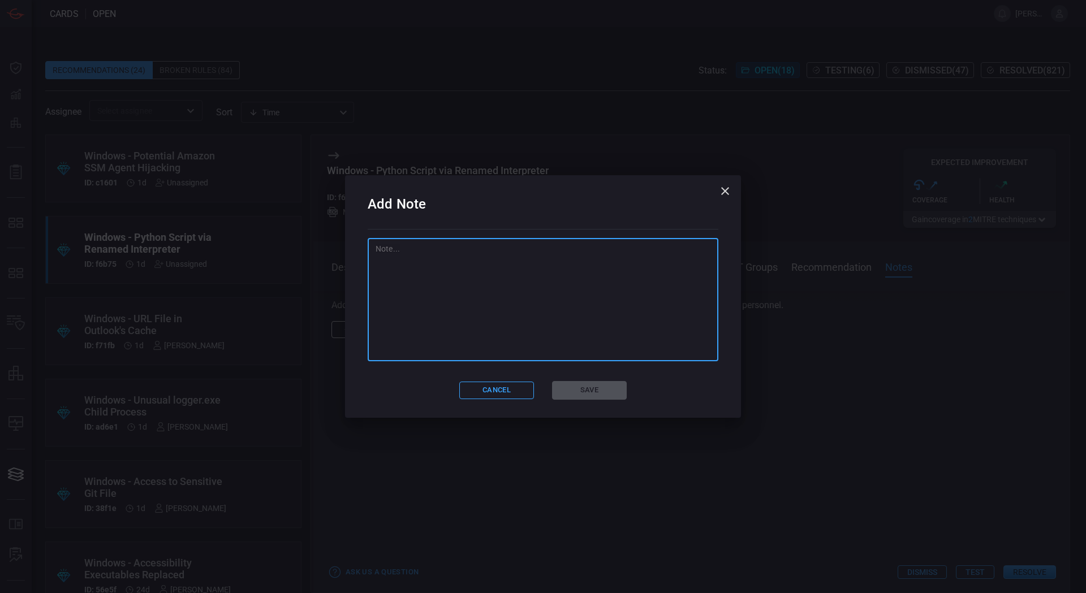
click at [554, 307] on textarea at bounding box center [543, 299] width 335 height 113
type textarea "Audit Afterwards 4"
click at [606, 387] on button "Save" at bounding box center [589, 390] width 75 height 19
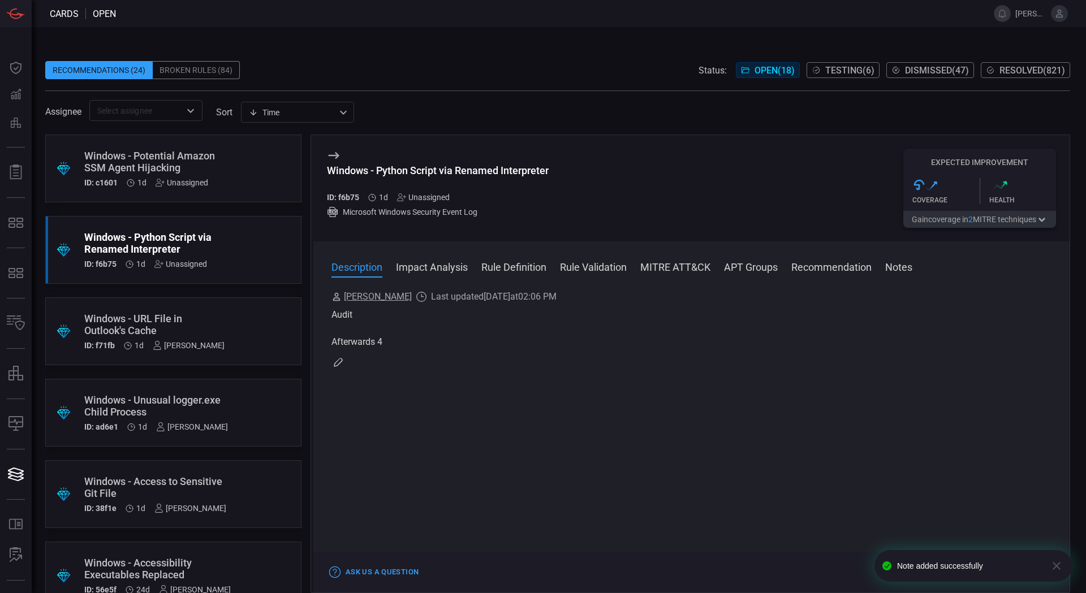
scroll to position [0, 0]
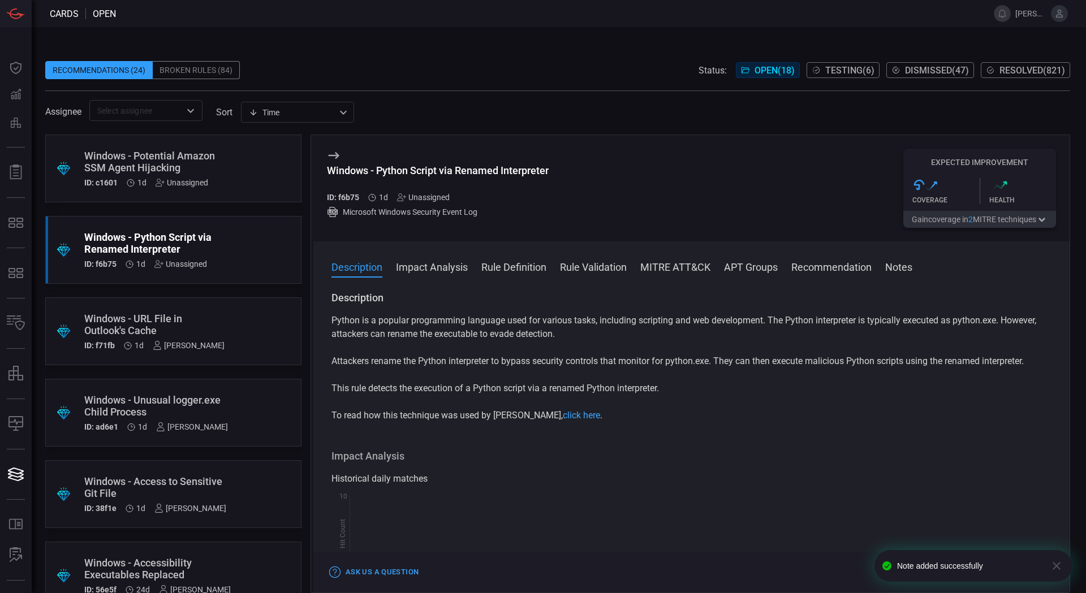
click at [451, 197] on div "ID: f6b75 1d Unassigned" at bounding box center [438, 197] width 222 height 9
click at [419, 193] on div "Unassigned" at bounding box center [423, 197] width 53 height 9
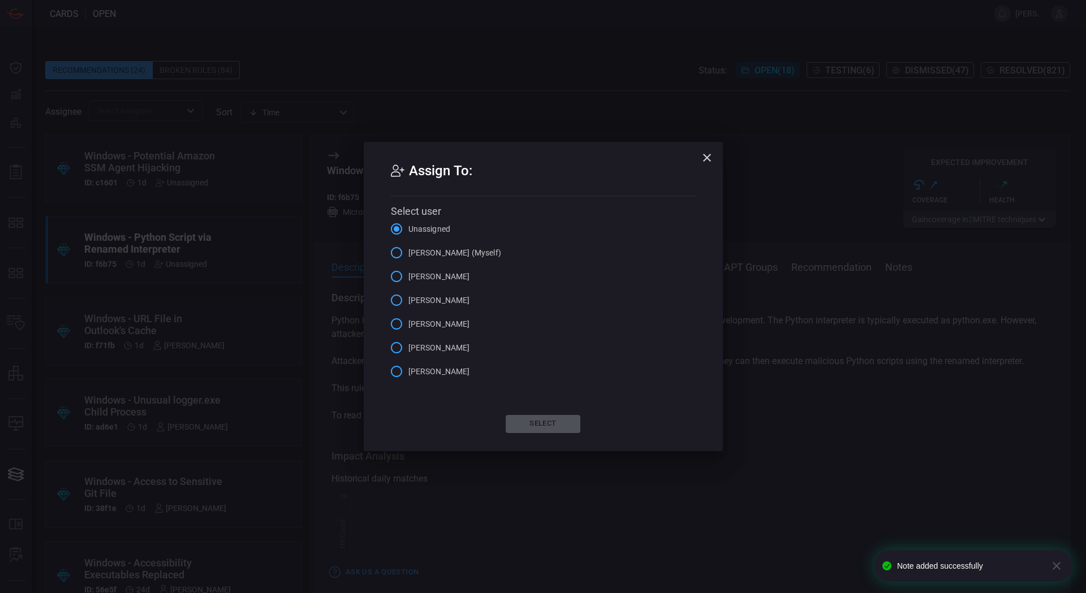
click at [451, 251] on span "[PERSON_NAME] (Myself)" at bounding box center [454, 253] width 93 height 12
click at [408, 251] on input "[PERSON_NAME] (Myself)" at bounding box center [397, 253] width 24 height 24
click at [544, 424] on button "Select" at bounding box center [543, 424] width 75 height 18
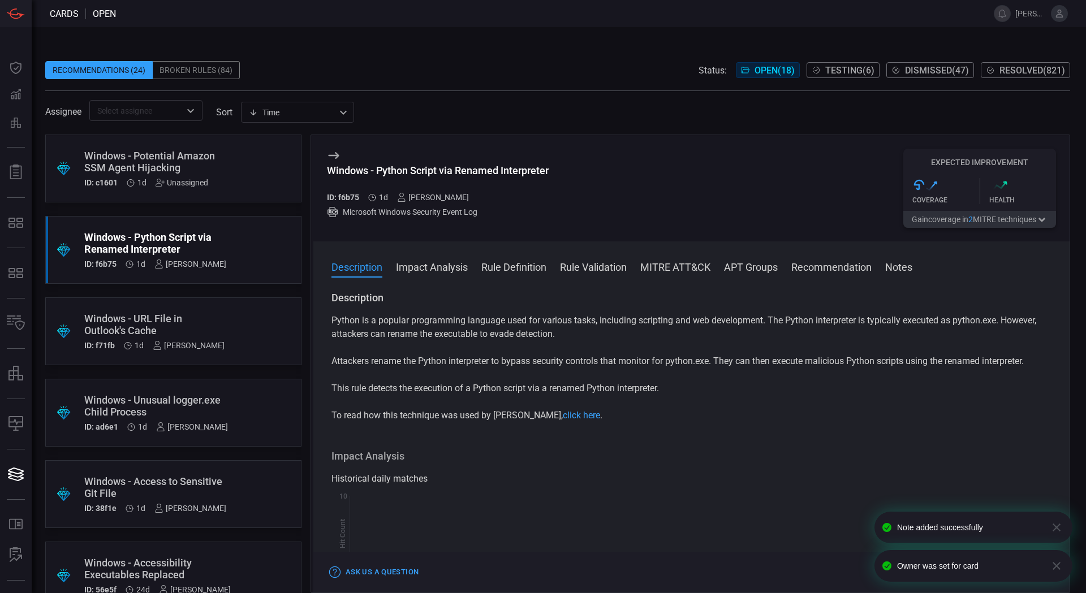
click at [217, 180] on div ".suggested_cards_icon{fill:url(#suggested_cards_icon);} Windows - Potential Ama…" at bounding box center [173, 169] width 256 height 68
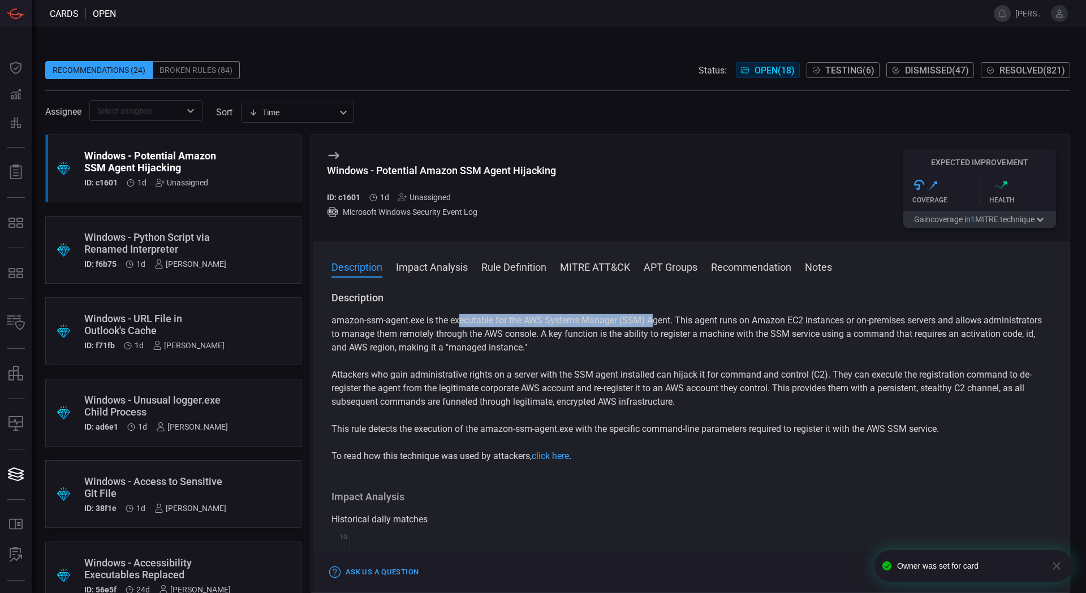
drag, startPoint x: 460, startPoint y: 321, endPoint x: 654, endPoint y: 316, distance: 193.5
click at [654, 316] on p "amazon-ssm-agent.exe is the executable for the AWS Systems Manager (SSM) Agent.…" at bounding box center [691, 334] width 720 height 41
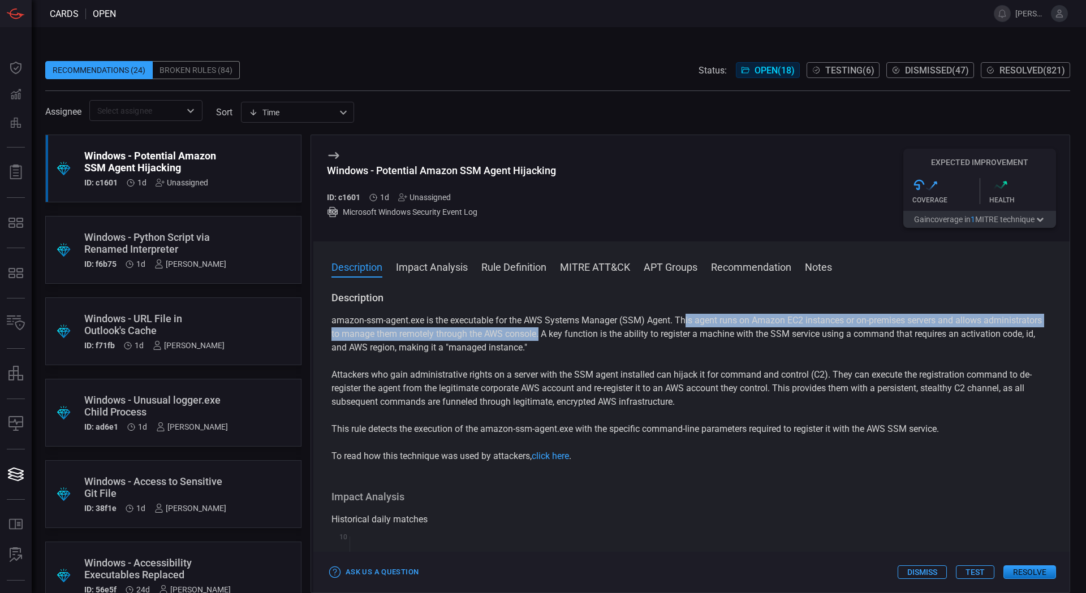
drag, startPoint x: 686, startPoint y: 317, endPoint x: 601, endPoint y: 335, distance: 87.4
click at [601, 335] on p "amazon-ssm-agent.exe is the executable for the AWS Systems Manager (SSM) Agent.…" at bounding box center [691, 334] width 720 height 41
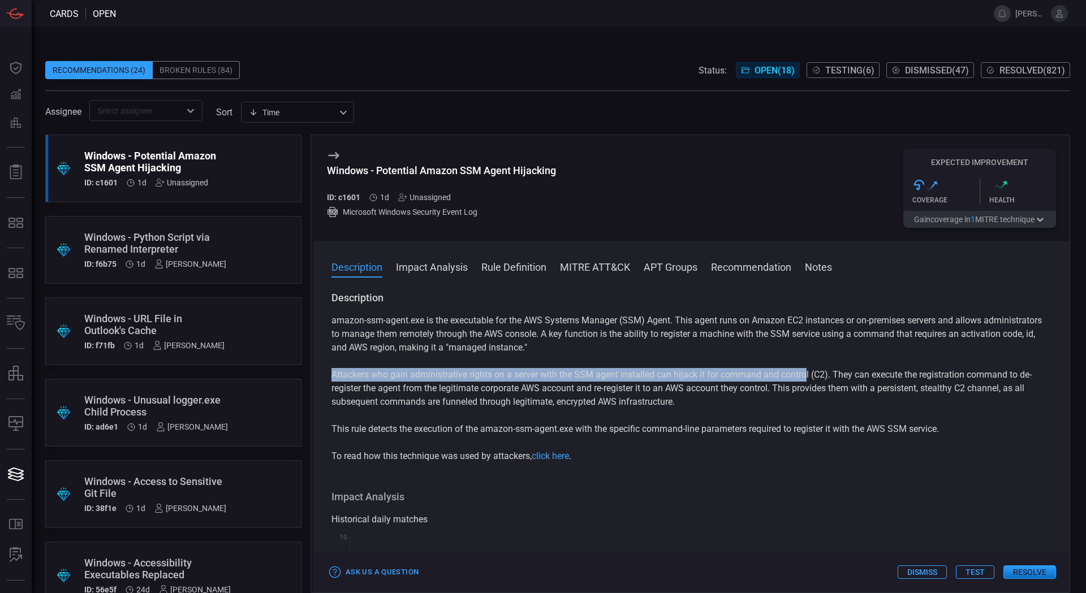
drag, startPoint x: 334, startPoint y: 376, endPoint x: 864, endPoint y: 379, distance: 530.0
click at [836, 377] on p "Attackers who gain administrative rights on a server with the SSM agent install…" at bounding box center [691, 388] width 720 height 41
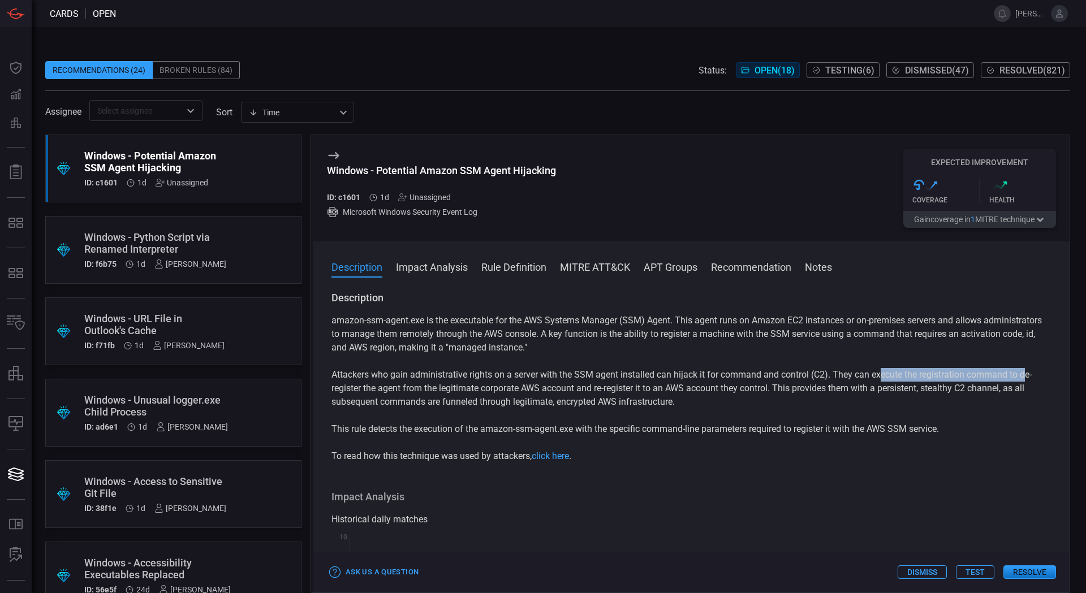
drag, startPoint x: 883, startPoint y: 376, endPoint x: 1026, endPoint y: 380, distance: 143.2
click at [1026, 380] on p "Attackers who gain administrative rights on a server with the SSM agent install…" at bounding box center [691, 388] width 720 height 41
drag, startPoint x: 432, startPoint y: 396, endPoint x: 580, endPoint y: 391, distance: 147.7
click at [580, 391] on p "Attackers who gain administrative rights on a server with the SSM agent install…" at bounding box center [691, 388] width 720 height 41
drag, startPoint x: 599, startPoint y: 390, endPoint x: 782, endPoint y: 387, distance: 182.7
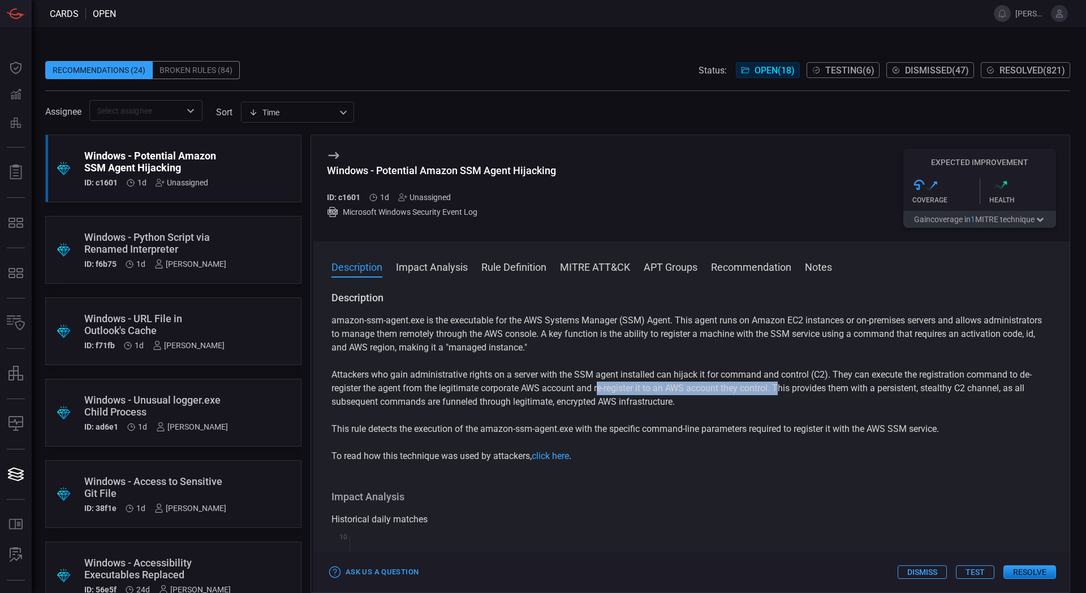
click at [782, 387] on p "Attackers who gain administrative rights on a server with the SSM agent install…" at bounding box center [691, 388] width 720 height 41
click at [806, 392] on p "Attackers who gain administrative rights on a server with the SSM agent install…" at bounding box center [691, 388] width 720 height 41
drag, startPoint x: 781, startPoint y: 388, endPoint x: 1002, endPoint y: 387, distance: 221.7
click at [1002, 387] on p "Attackers who gain administrative rights on a server with the SSM agent install…" at bounding box center [691, 388] width 720 height 41
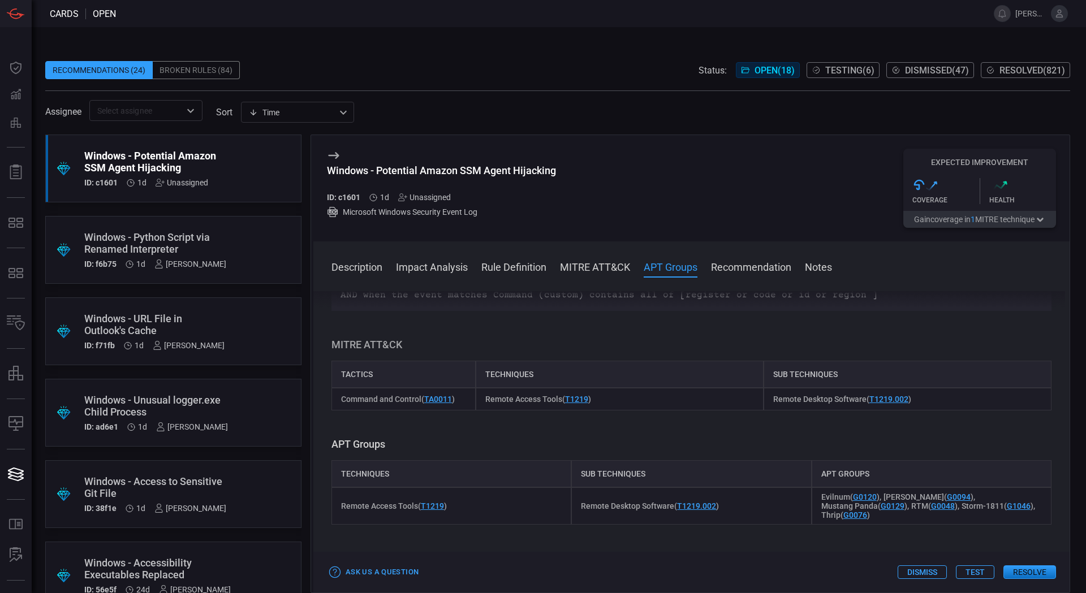
scroll to position [735, 0]
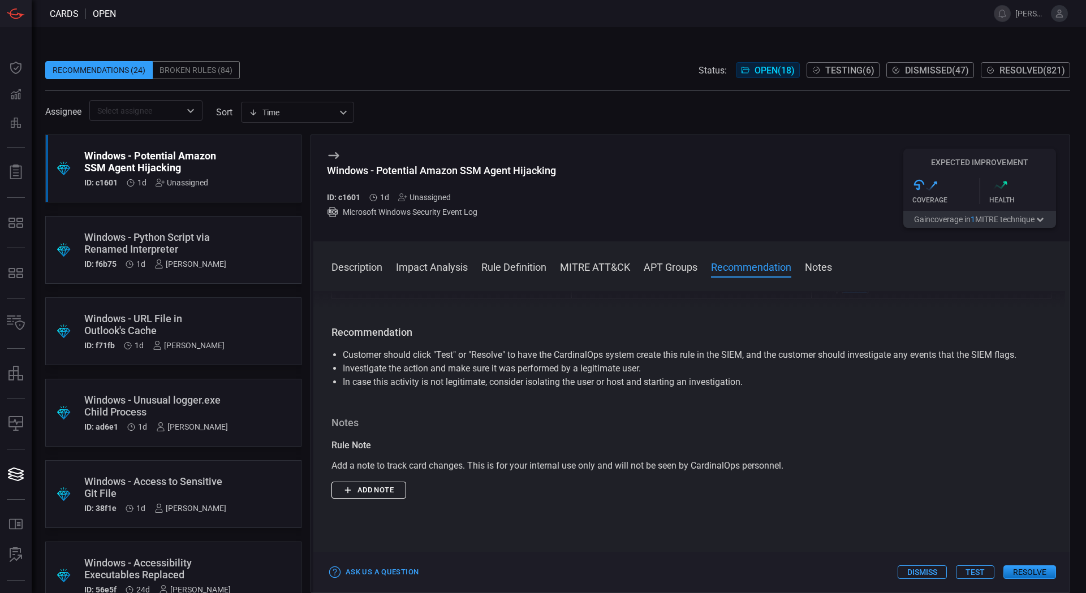
click at [398, 494] on button "Add note" at bounding box center [368, 491] width 75 height 18
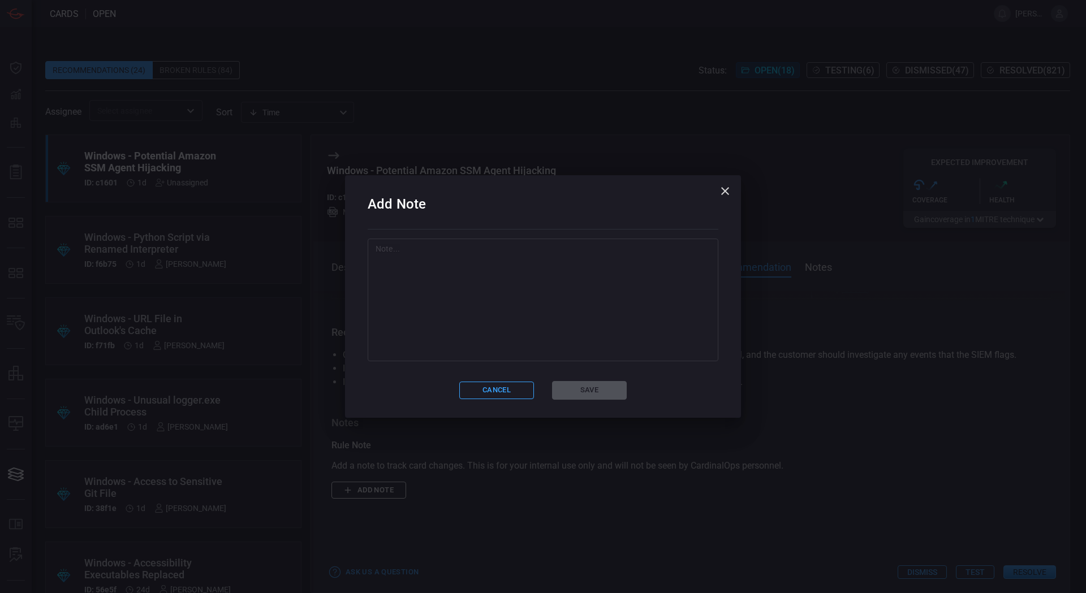
click at [565, 338] on textarea at bounding box center [543, 299] width 335 height 113
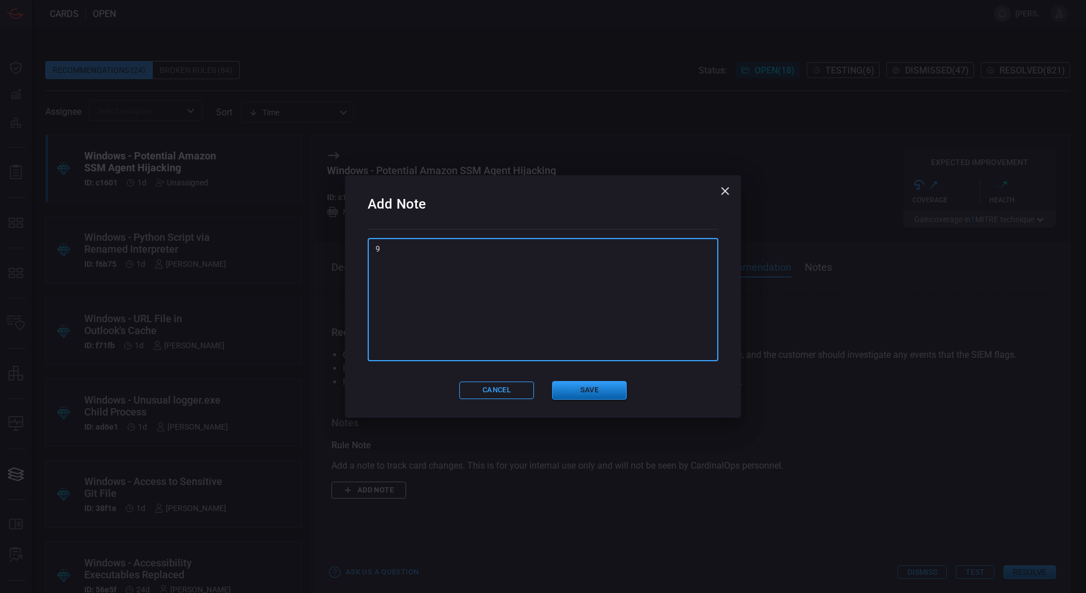
type textarea "9"
click at [597, 393] on button "Save" at bounding box center [589, 390] width 75 height 19
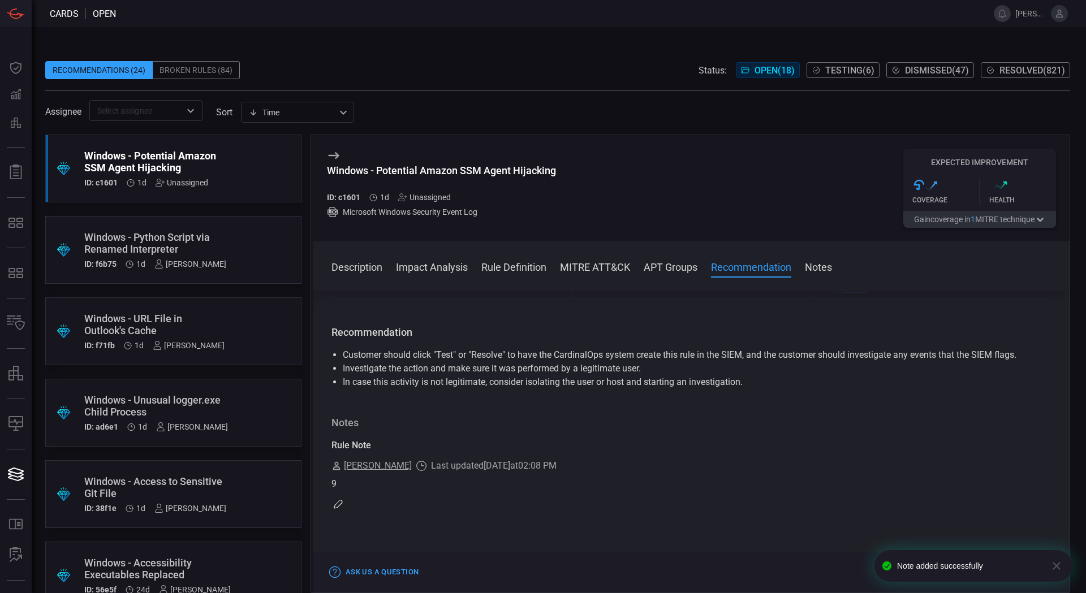
click at [442, 201] on div "Unassigned" at bounding box center [424, 197] width 53 height 9
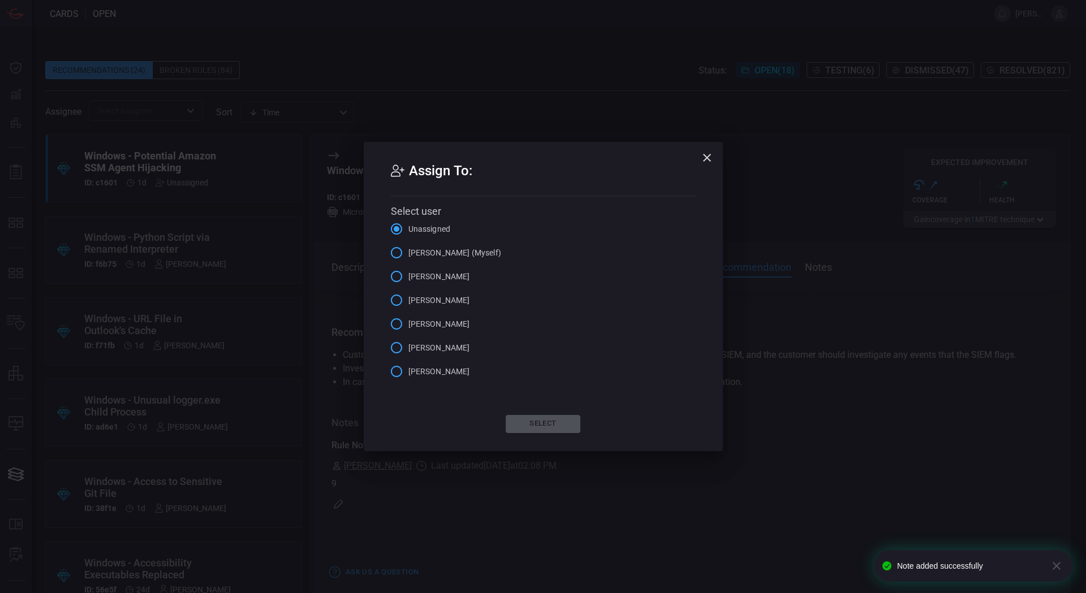
click at [460, 255] on span "[PERSON_NAME] (Myself)" at bounding box center [454, 253] width 93 height 12
click at [408, 255] on input "[PERSON_NAME] (Myself)" at bounding box center [397, 253] width 24 height 24
click at [559, 427] on button "Select" at bounding box center [543, 424] width 75 height 18
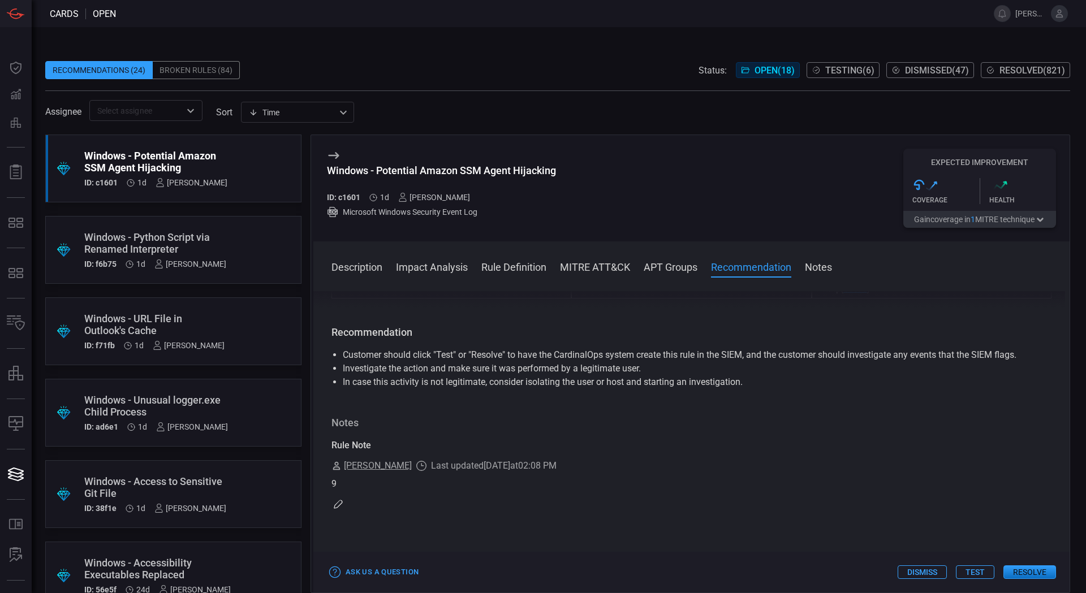
click at [208, 243] on div "Windows - Python Script via Renamed Interpreter" at bounding box center [155, 243] width 142 height 24
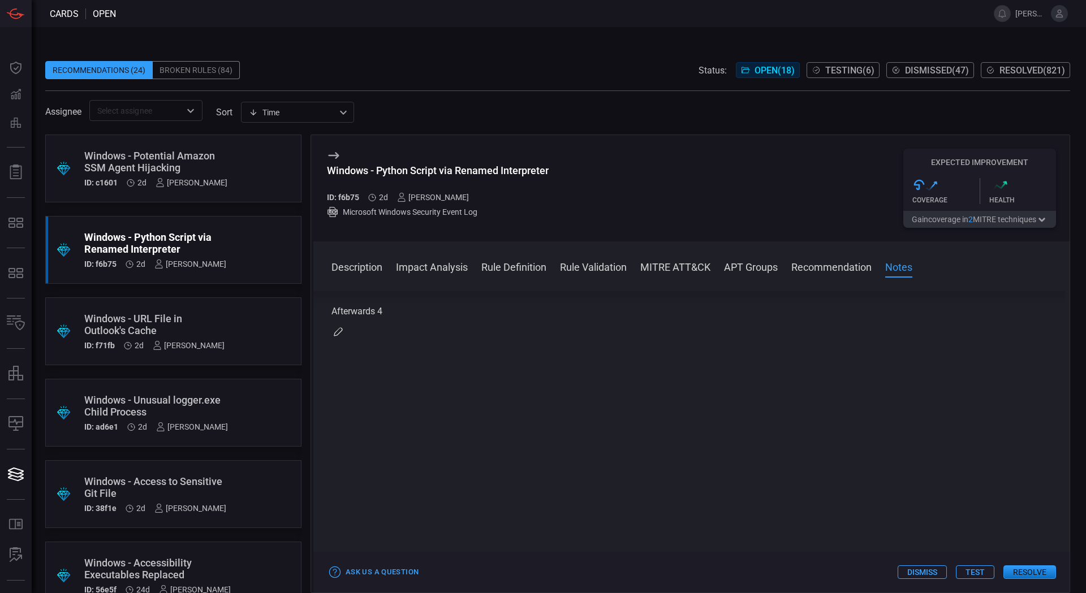
scroll to position [1259, 0]
click at [974, 570] on button "Test" at bounding box center [975, 573] width 38 height 14
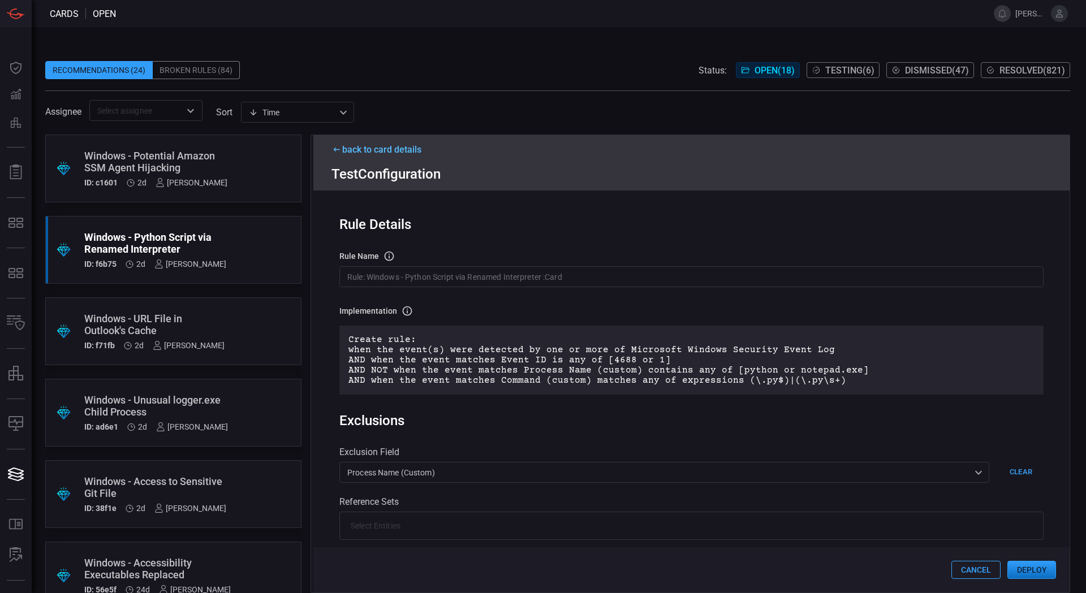
scroll to position [226, 0]
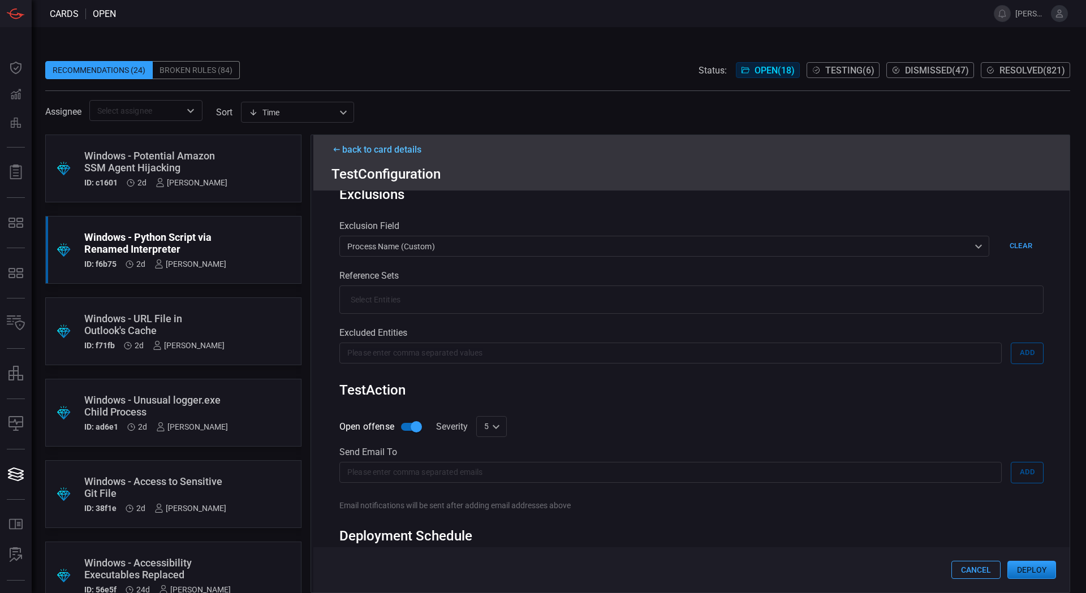
click at [489, 431] on div "5 5 ​" at bounding box center [491, 426] width 31 height 21
click at [492, 458] on li "4" at bounding box center [491, 458] width 31 height 19
type input "4"
click at [1015, 566] on button "Deploy" at bounding box center [1031, 570] width 49 height 18
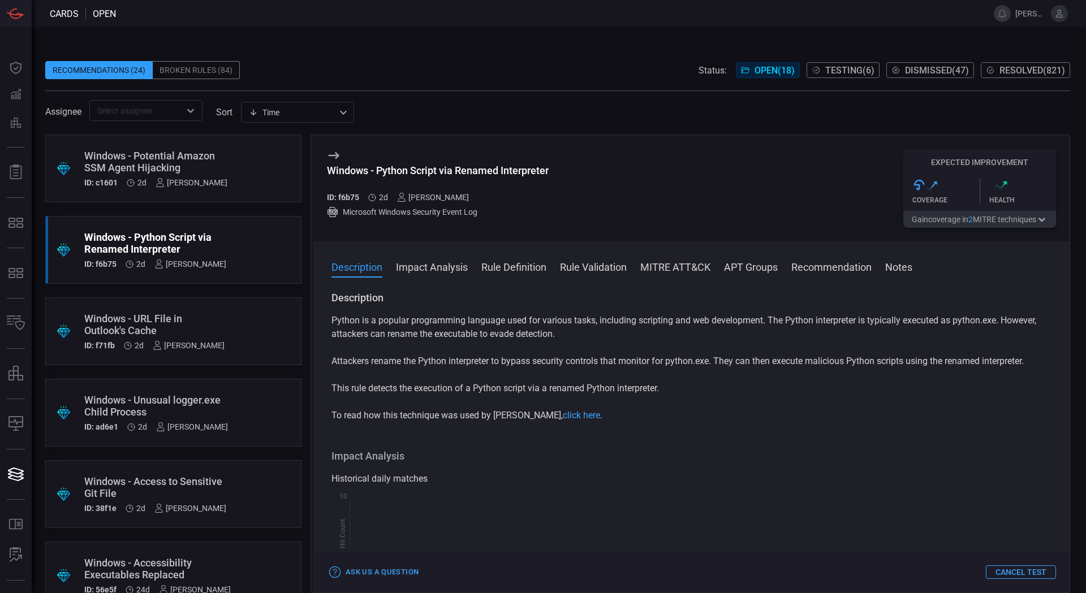
click at [192, 395] on div "Windows - Unusual logger.exe Child Process" at bounding box center [156, 406] width 144 height 24
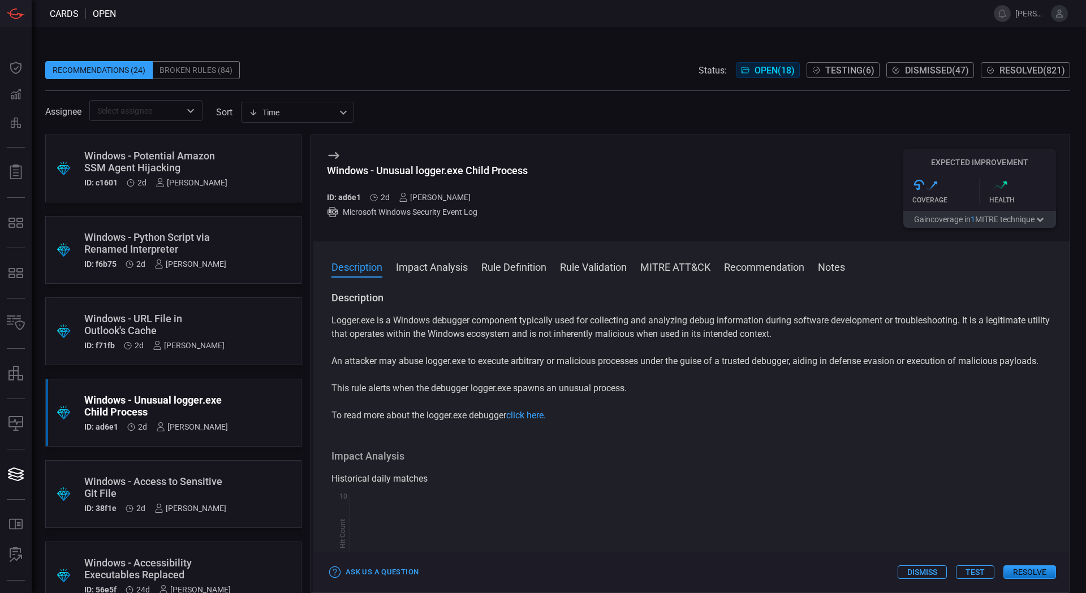
scroll to position [396, 0]
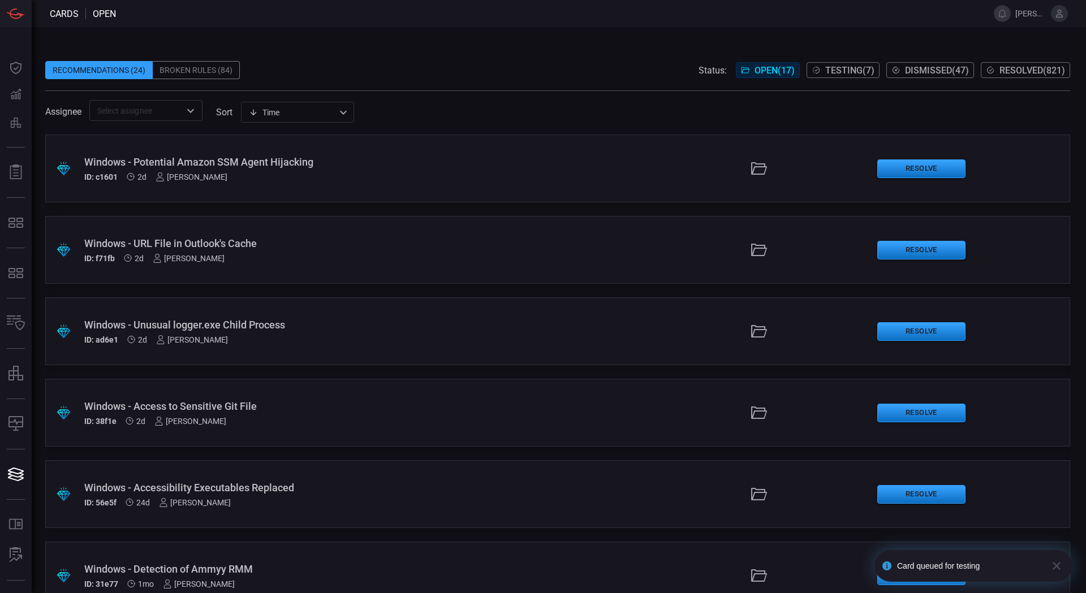
click at [238, 400] on div "Windows - Access to Sensitive Git File" at bounding box center [263, 406] width 359 height 12
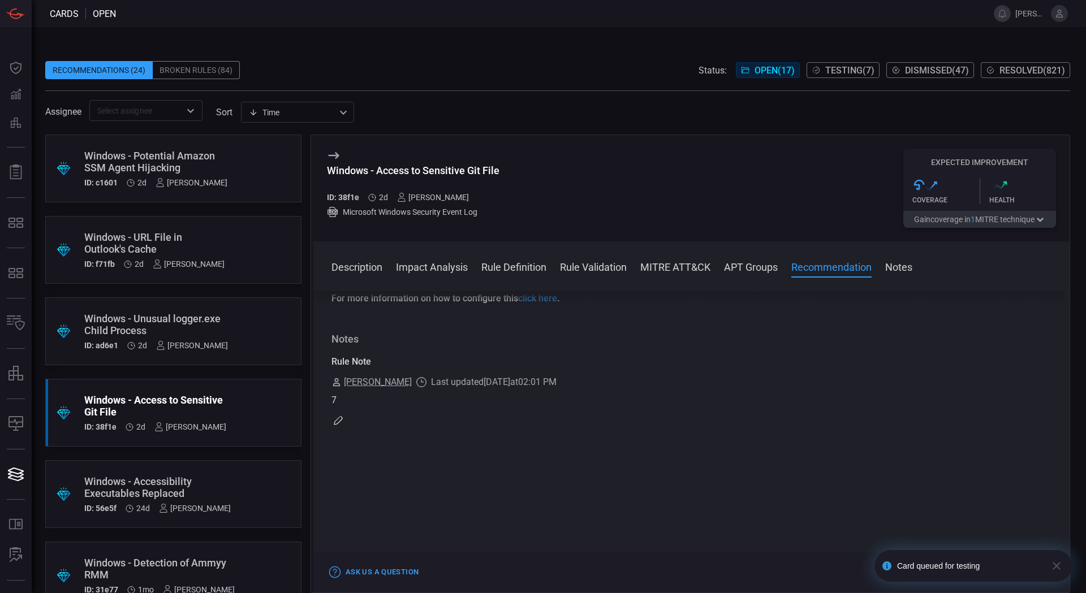
scroll to position [1075, 0]
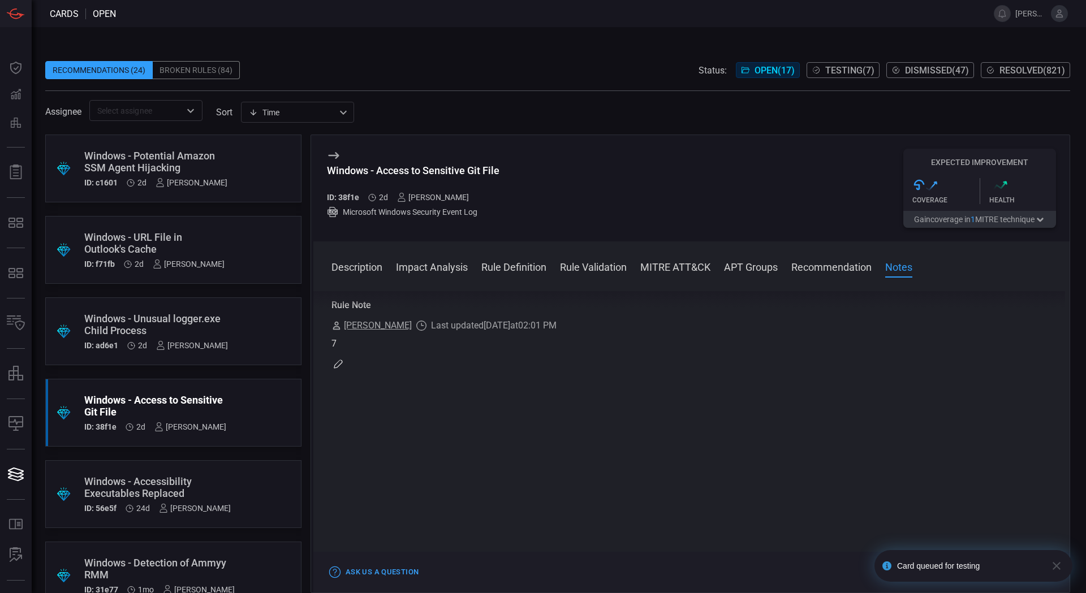
click at [212, 326] on div "Windows - Unusual logger.exe Child Process" at bounding box center [156, 325] width 144 height 24
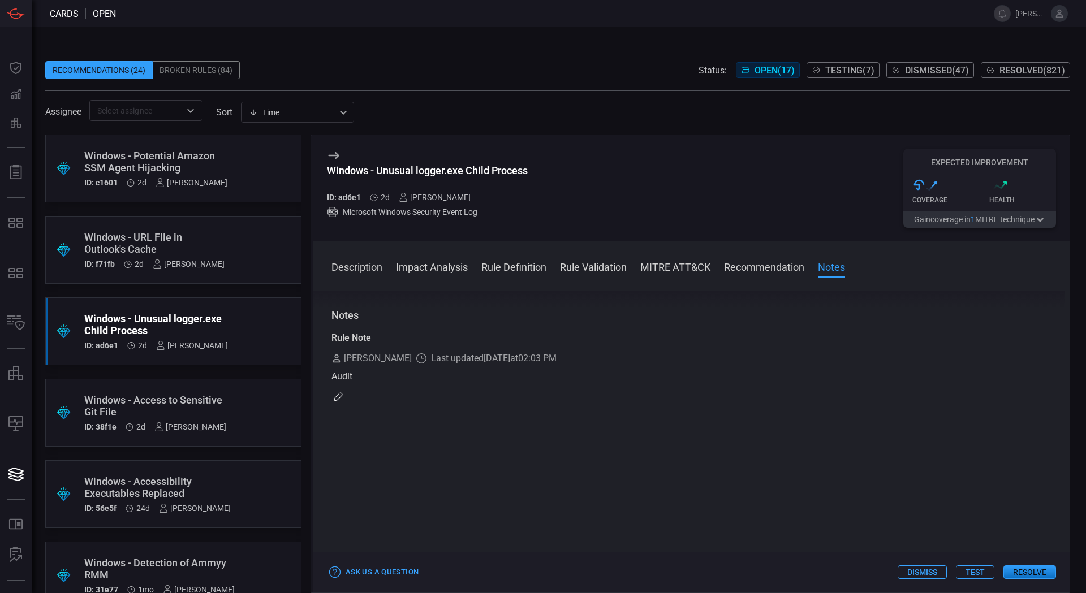
scroll to position [871, 0]
click at [970, 568] on button "Test" at bounding box center [975, 573] width 38 height 14
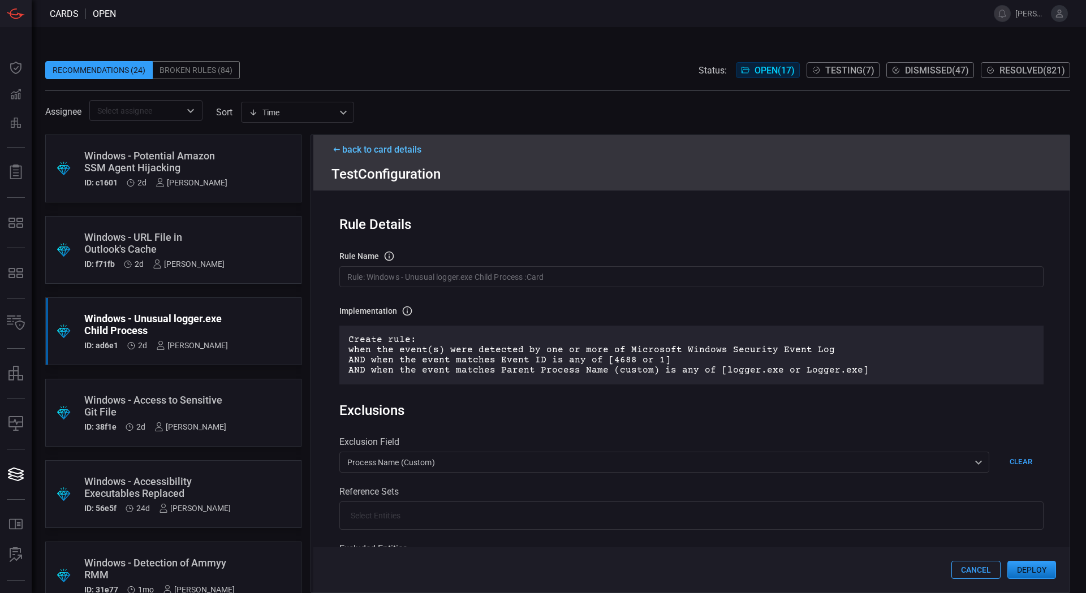
scroll to position [226, 0]
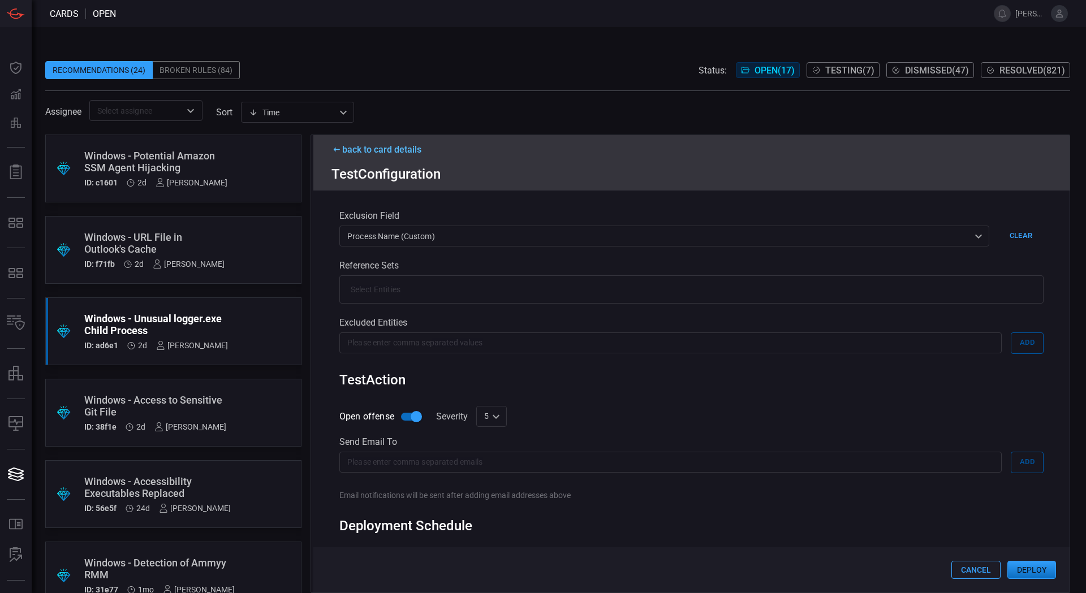
click at [1022, 570] on button "Deploy" at bounding box center [1031, 570] width 49 height 18
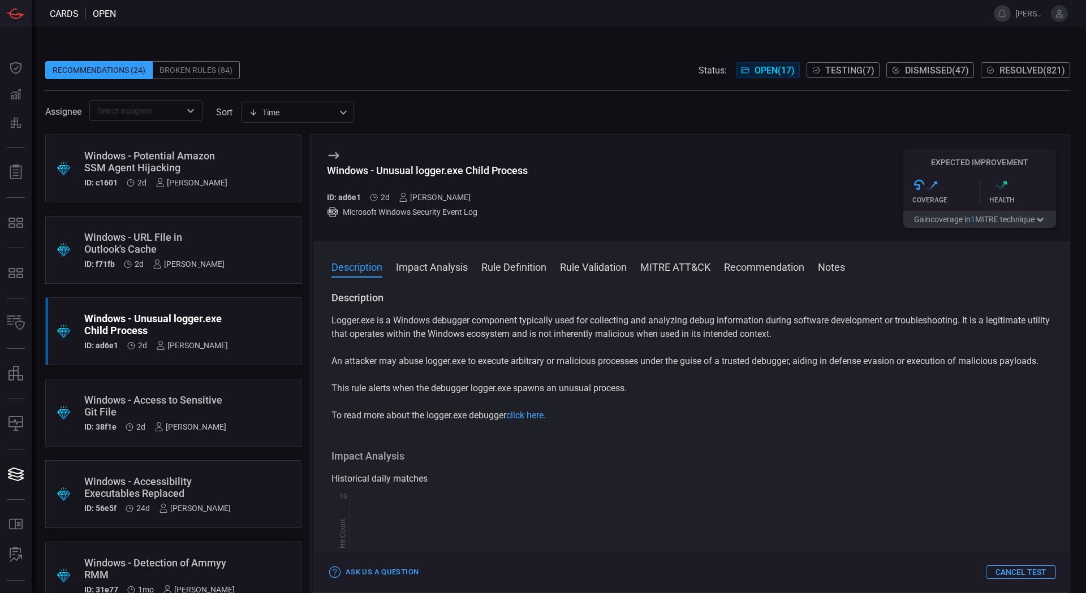
click at [180, 268] on div "[PERSON_NAME]" at bounding box center [189, 264] width 72 height 9
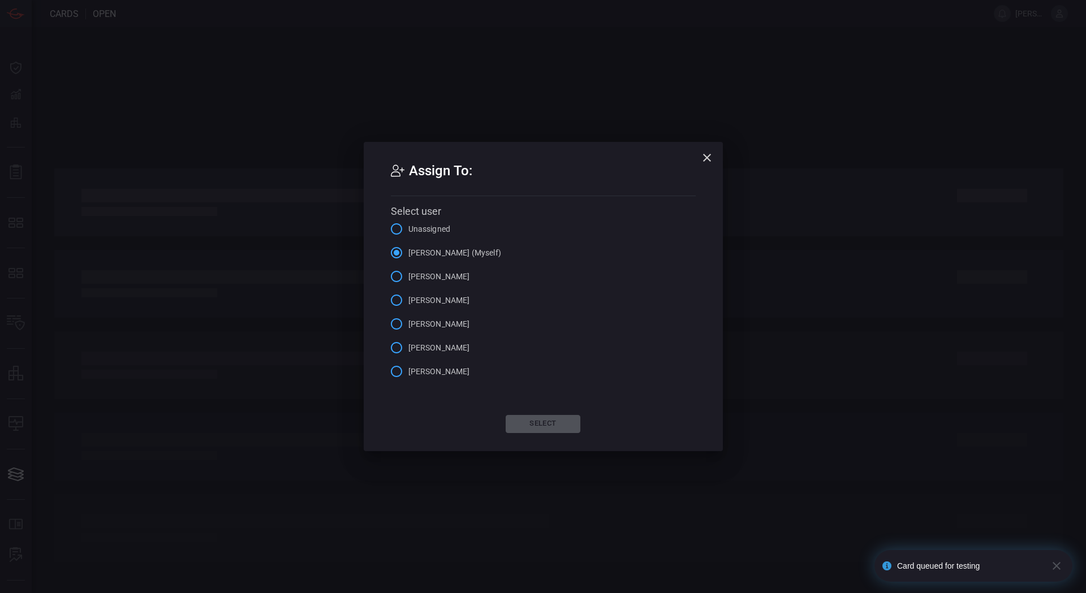
click at [707, 160] on icon "button" at bounding box center [707, 158] width 14 height 14
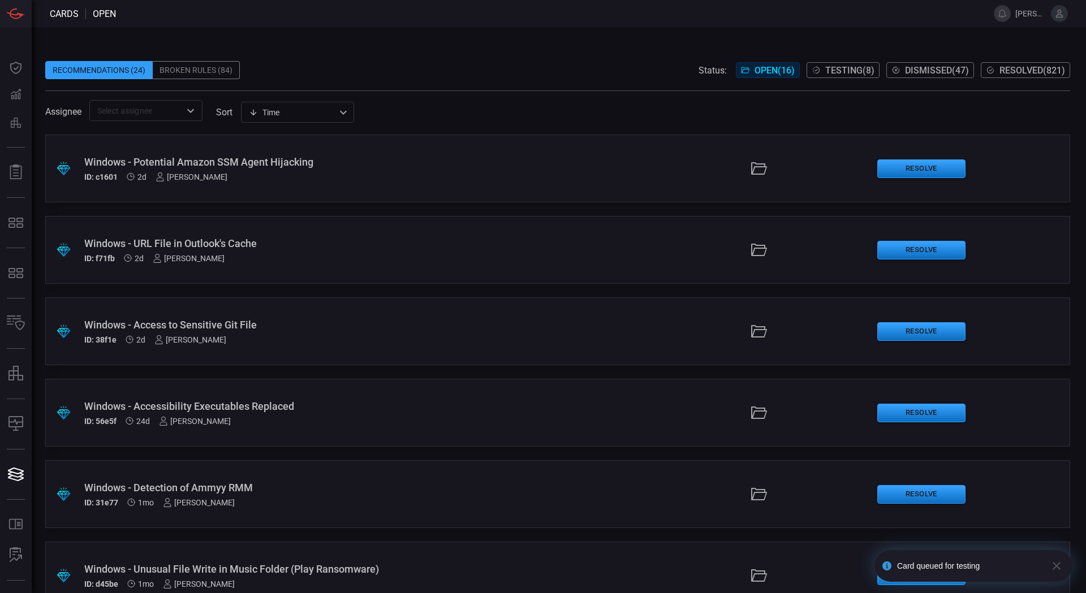
click at [268, 242] on div "Windows - URL File in Outlook's Cache" at bounding box center [263, 244] width 359 height 12
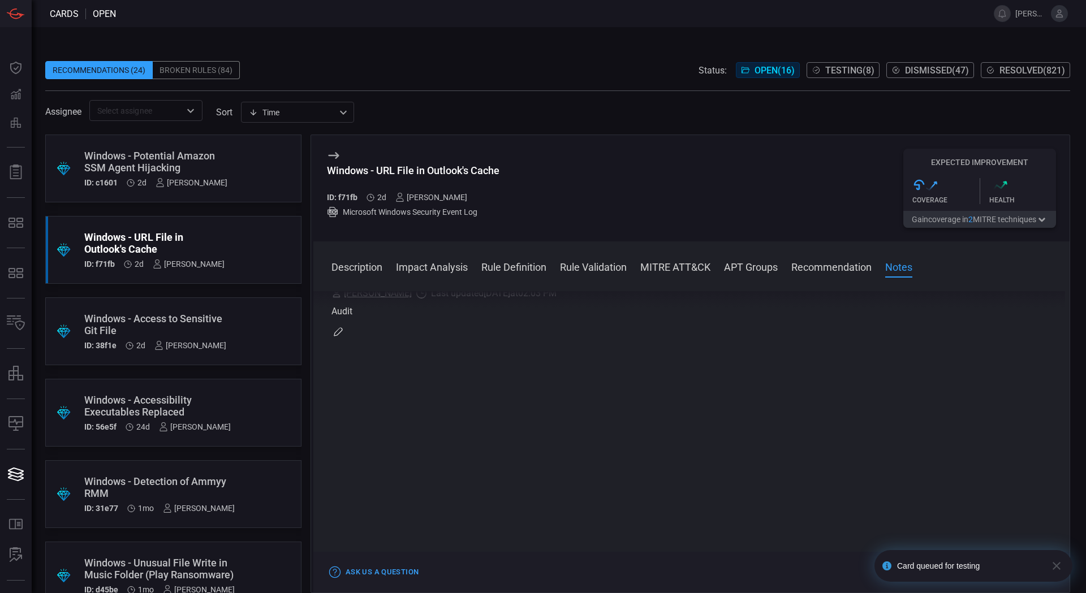
scroll to position [1358, 0]
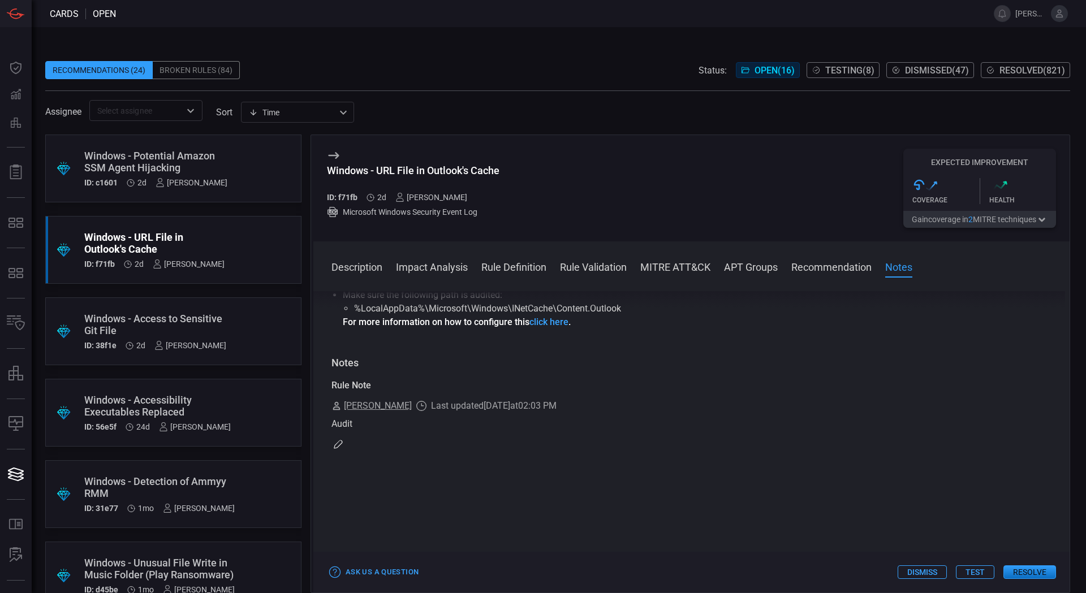
click at [981, 574] on button "Test" at bounding box center [975, 573] width 38 height 14
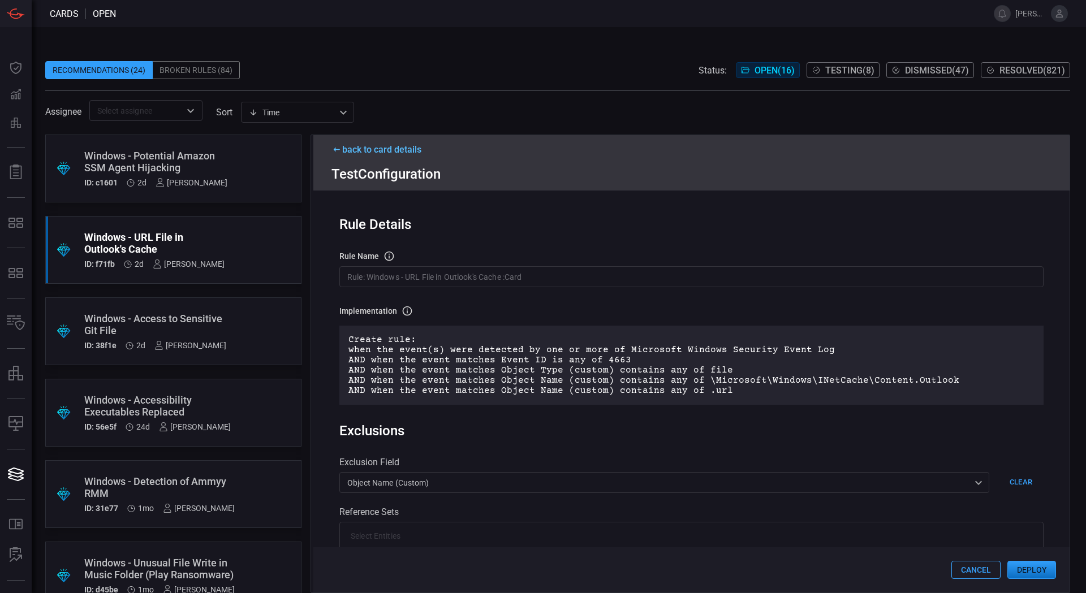
scroll to position [289, 0]
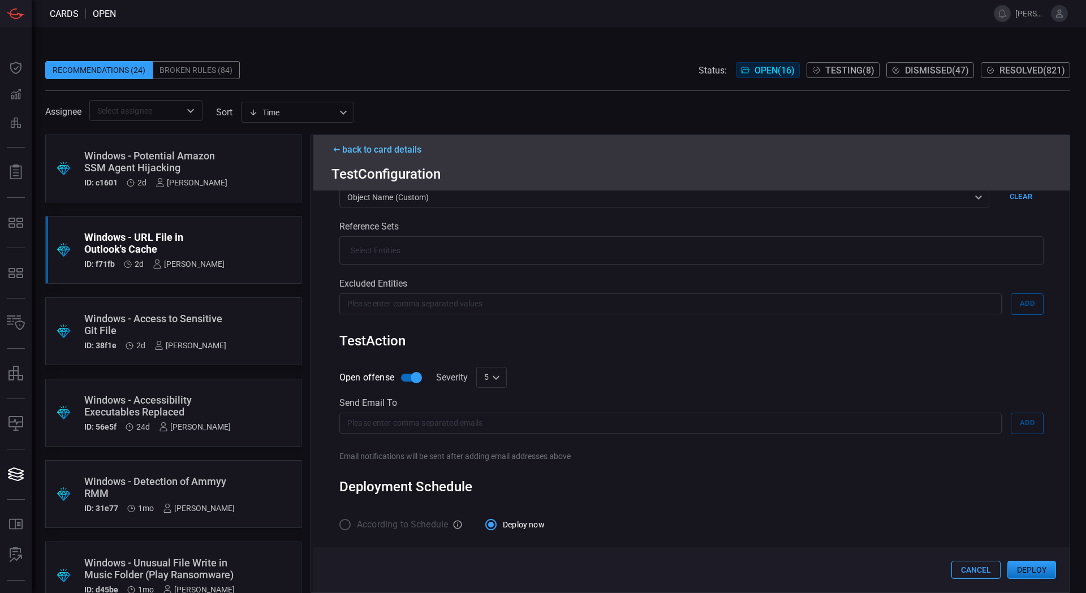
click at [1024, 572] on button "Deploy" at bounding box center [1031, 570] width 49 height 18
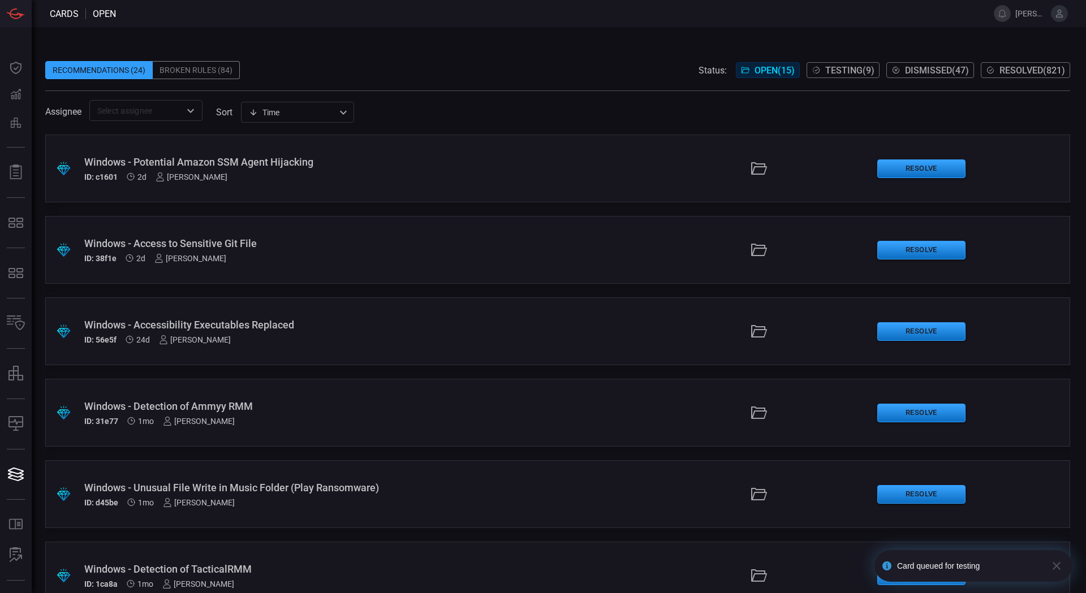
click at [856, 74] on span "Testing ( 9 )" at bounding box center [849, 70] width 49 height 11
